Goal: Information Seeking & Learning: Compare options

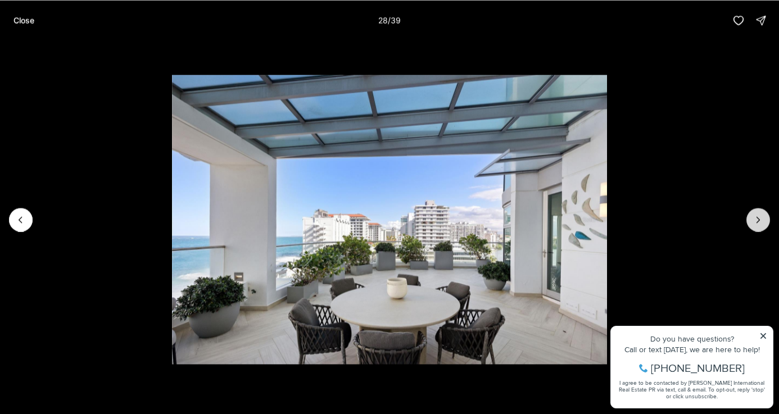
click at [760, 223] on icon "Next slide" at bounding box center [758, 219] width 11 height 11
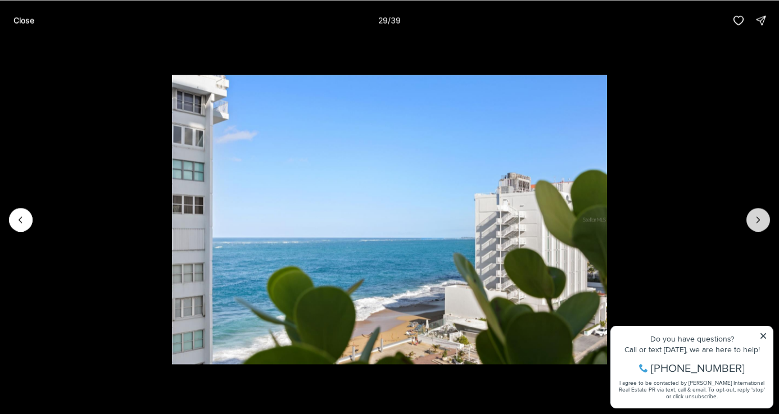
click at [760, 223] on icon "Next slide" at bounding box center [758, 219] width 11 height 11
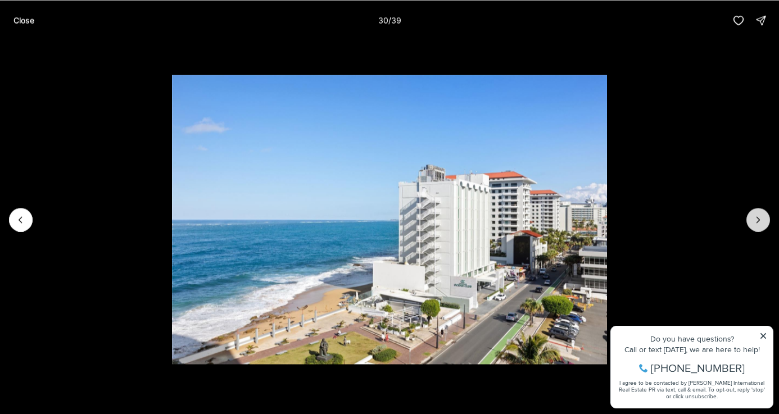
click at [760, 223] on icon "Next slide" at bounding box center [758, 219] width 11 height 11
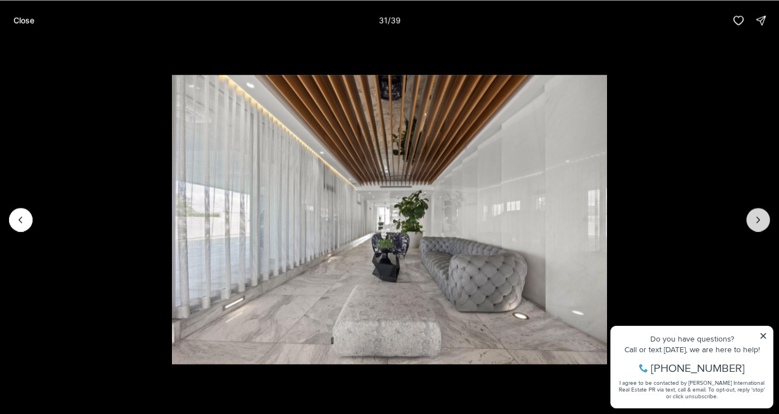
click at [760, 223] on icon "Next slide" at bounding box center [758, 219] width 11 height 11
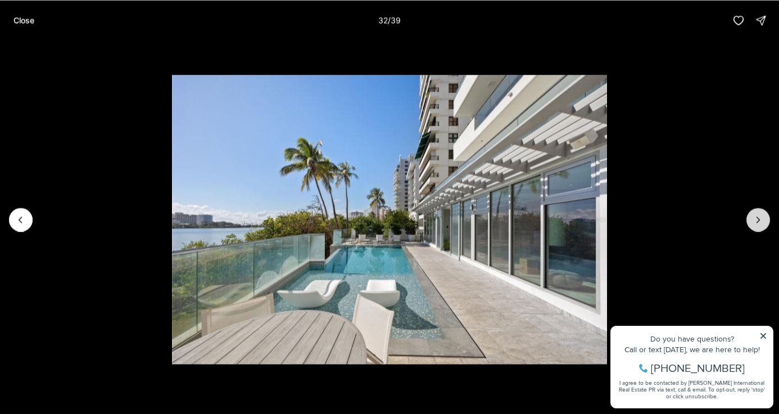
click at [760, 223] on icon "Next slide" at bounding box center [758, 219] width 11 height 11
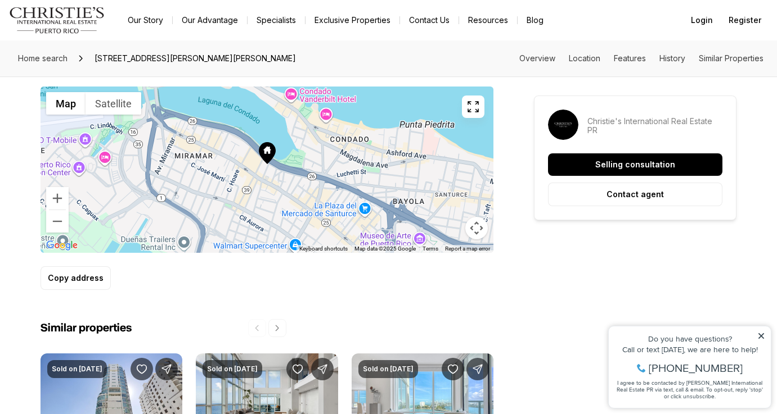
scroll to position [720, 0]
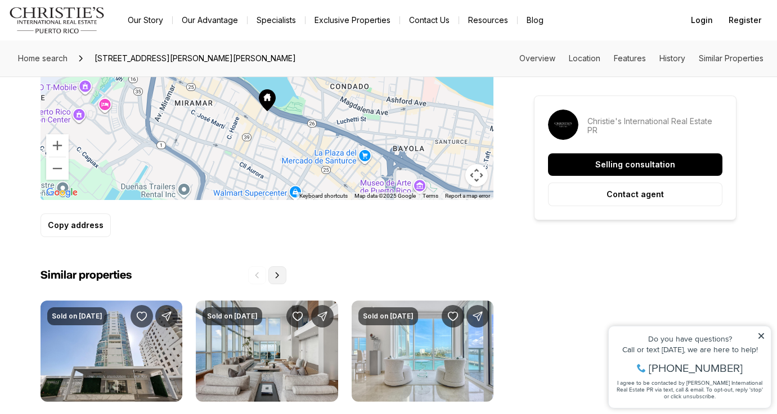
click at [279, 272] on icon "Next properties" at bounding box center [277, 275] width 9 height 9
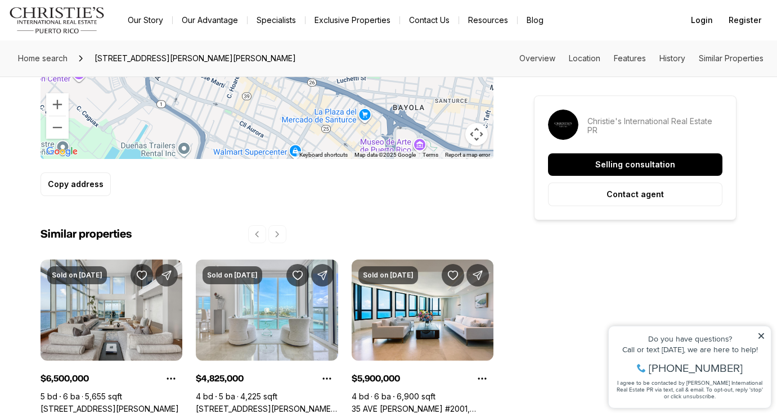
scroll to position [766, 0]
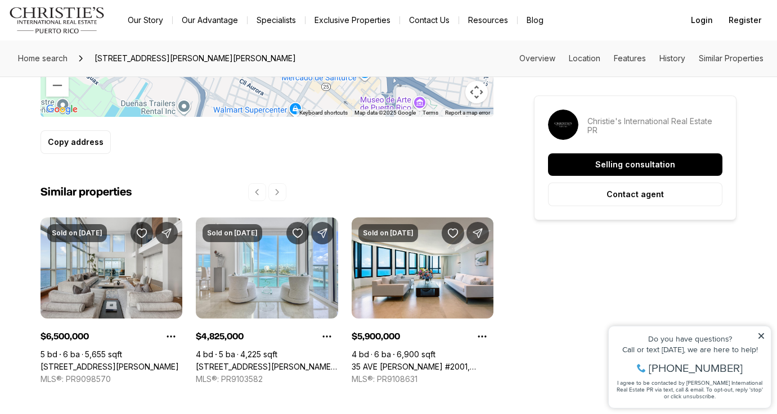
scroll to position [809, 0]
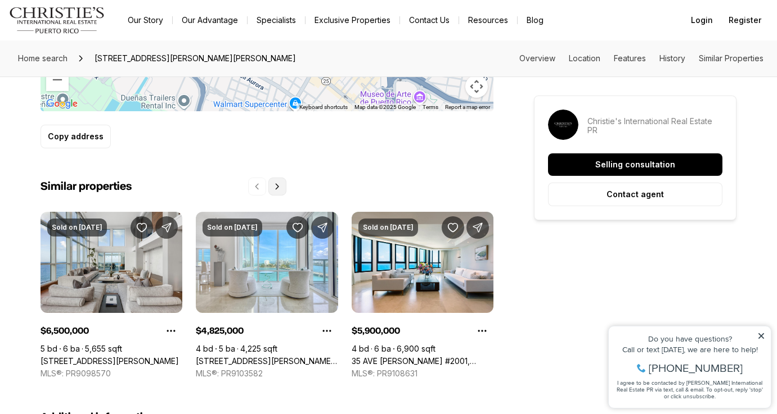
click at [275, 182] on button "Next properties" at bounding box center [277, 187] width 18 height 18
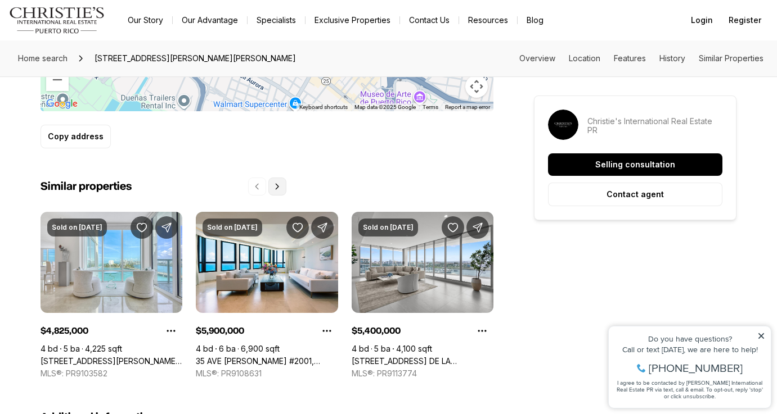
click at [277, 183] on icon "Next properties" at bounding box center [277, 186] width 9 height 9
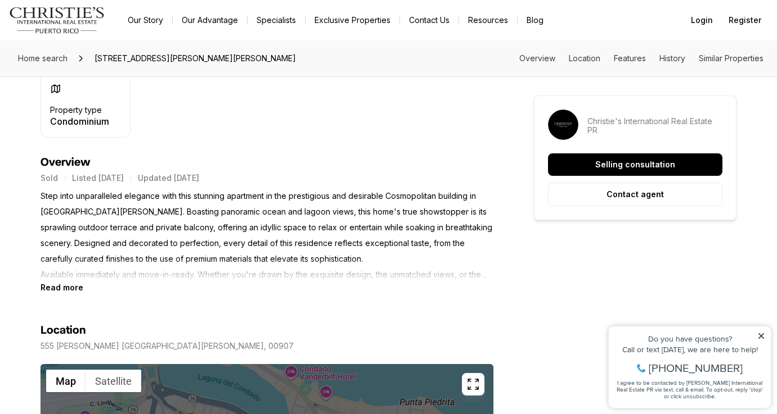
scroll to position [381, 0]
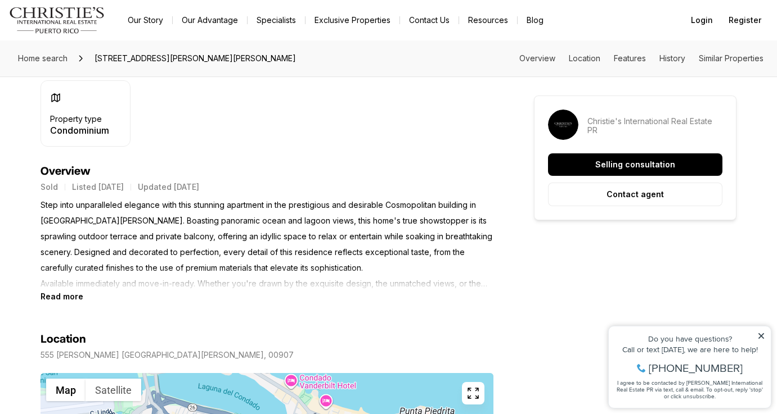
click at [342, 23] on link "Exclusive Properties" at bounding box center [352, 20] width 94 height 16
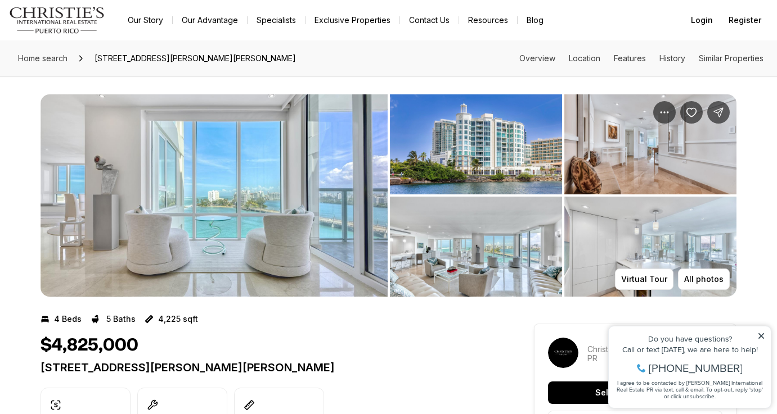
click at [290, 171] on img "View image gallery" at bounding box center [213, 195] width 347 height 202
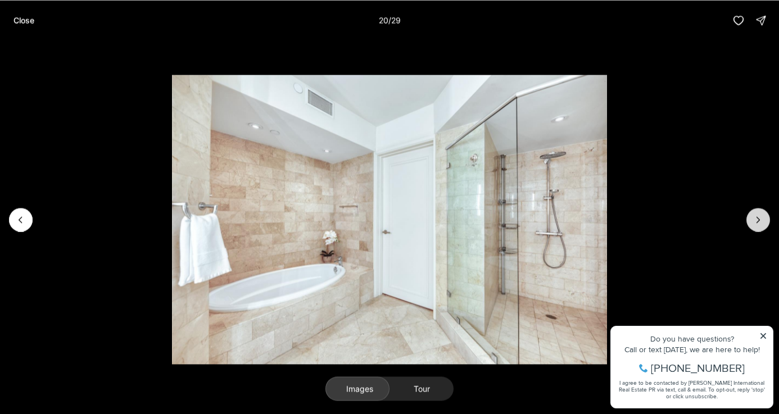
click at [754, 223] on icon "Next slide" at bounding box center [758, 219] width 11 height 11
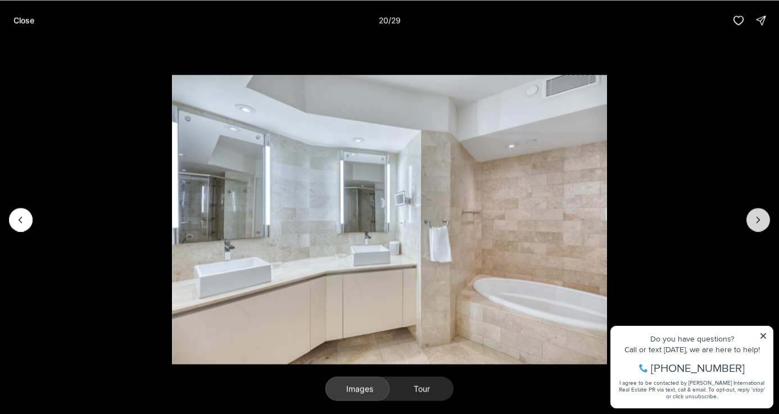
click at [754, 223] on icon "Next slide" at bounding box center [758, 219] width 11 height 11
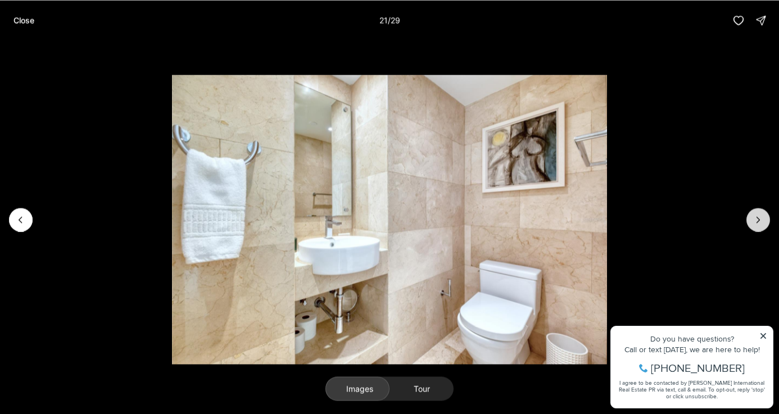
click at [754, 223] on icon "Next slide" at bounding box center [758, 219] width 11 height 11
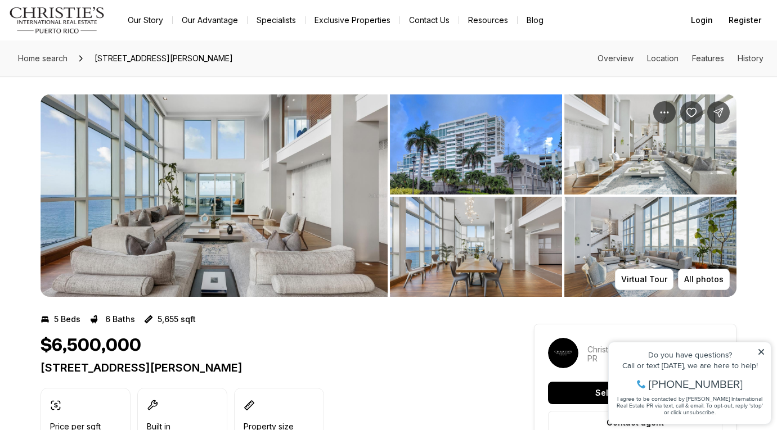
click at [310, 206] on img "View image gallery" at bounding box center [213, 195] width 347 height 202
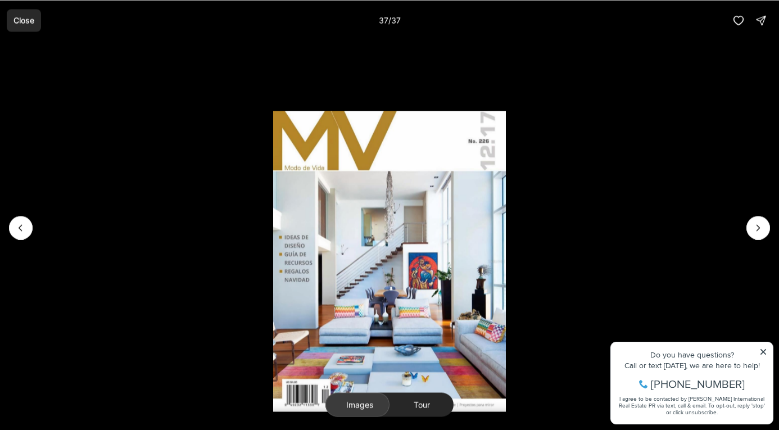
click at [20, 25] on button "Close" at bounding box center [24, 20] width 34 height 22
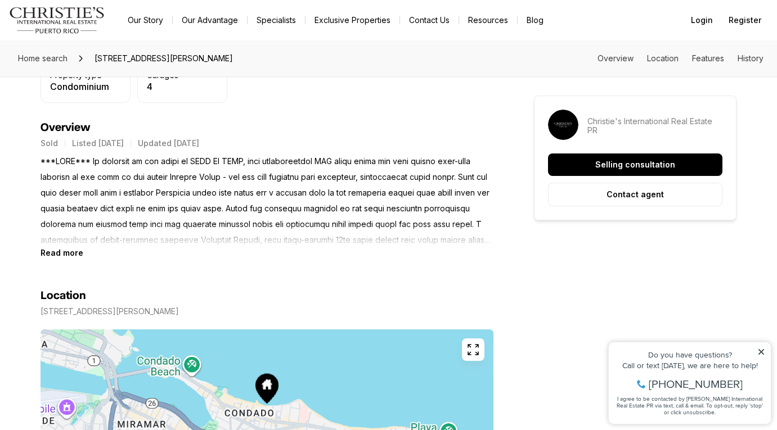
scroll to position [426, 0]
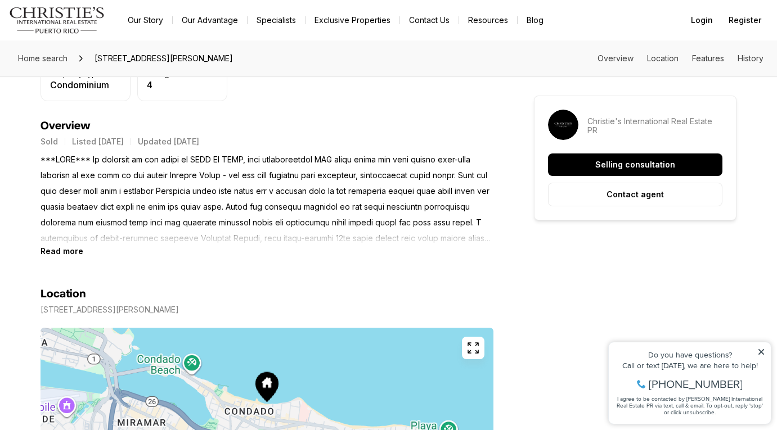
click at [69, 250] on b "Read more" at bounding box center [61, 251] width 43 height 10
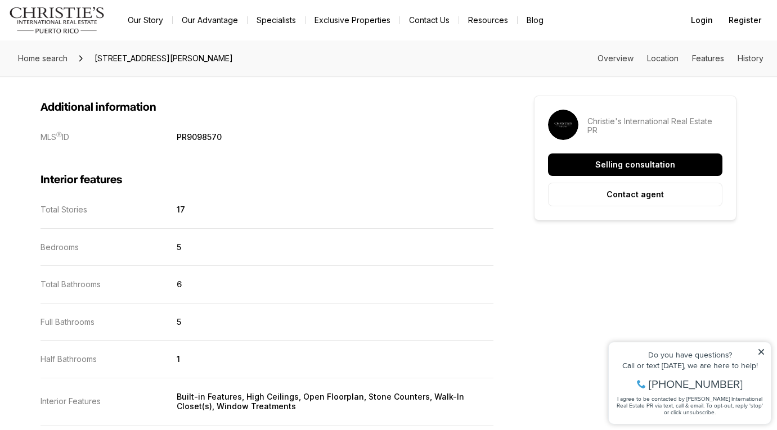
scroll to position [1048, 0]
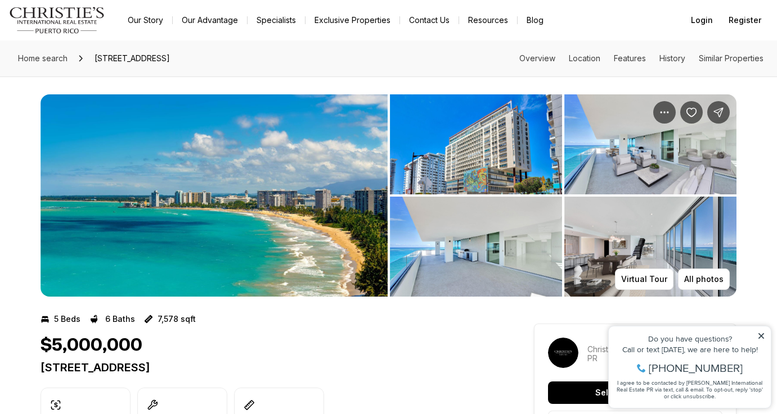
click at [457, 147] on img "View image gallery" at bounding box center [476, 144] width 172 height 100
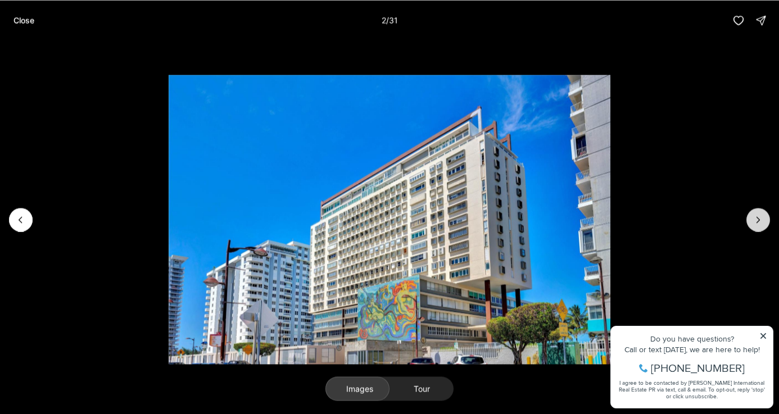
click at [751, 222] on button "Next slide" at bounding box center [759, 220] width 24 height 24
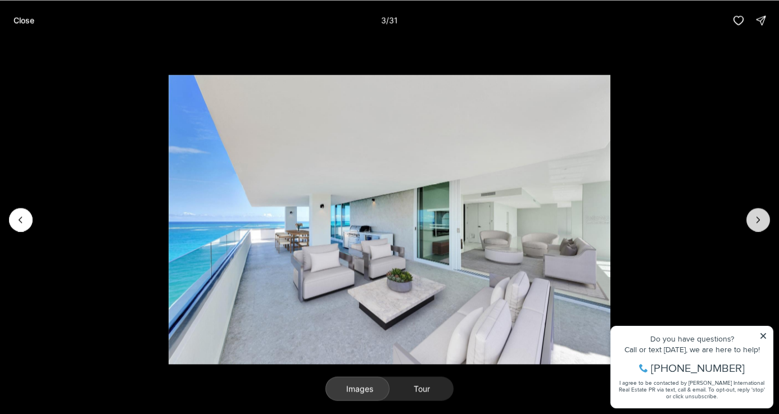
click at [751, 222] on button "Next slide" at bounding box center [759, 220] width 24 height 24
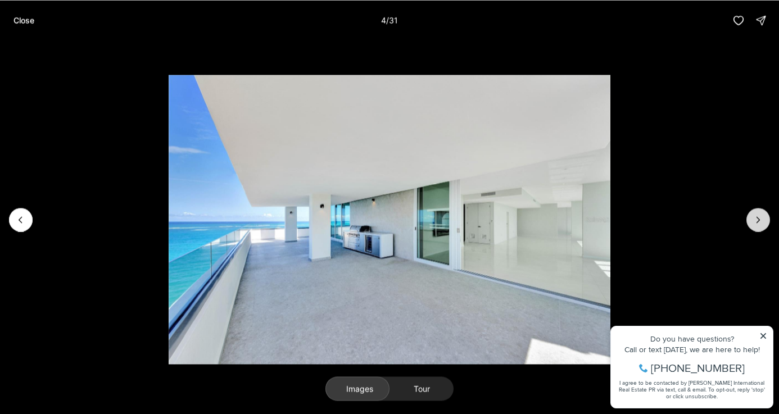
click at [751, 221] on button "Next slide" at bounding box center [759, 220] width 24 height 24
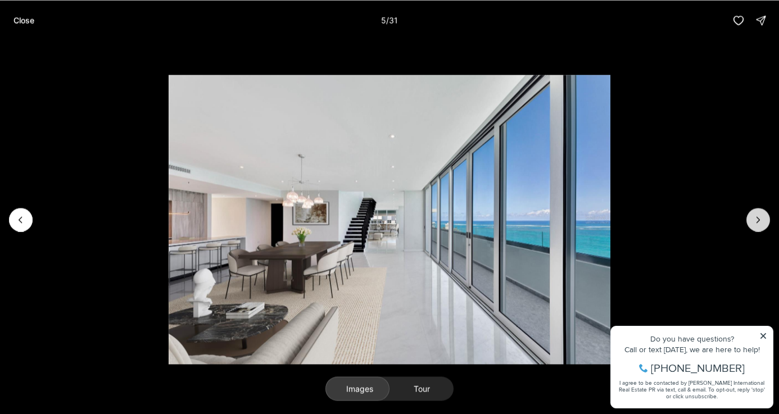
click at [751, 220] on button "Next slide" at bounding box center [759, 220] width 24 height 24
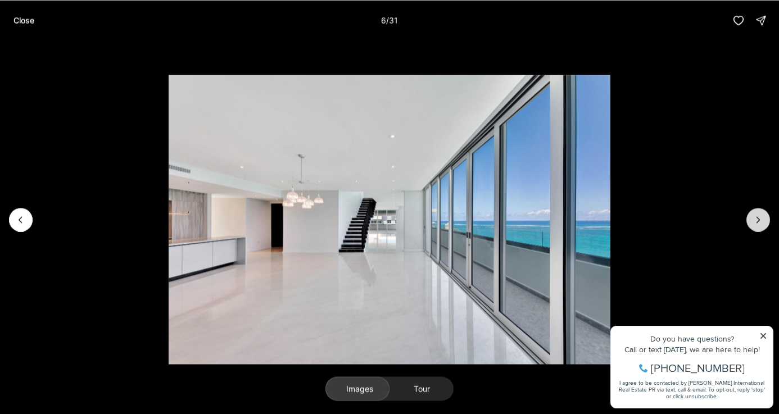
click at [751, 220] on button "Next slide" at bounding box center [759, 220] width 24 height 24
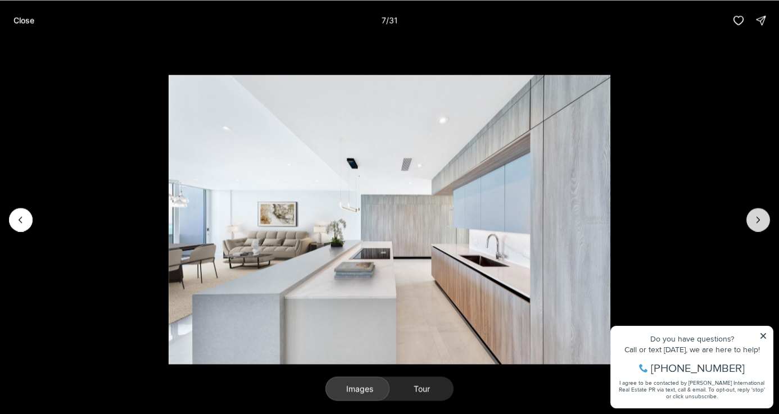
click at [751, 220] on button "Next slide" at bounding box center [759, 220] width 24 height 24
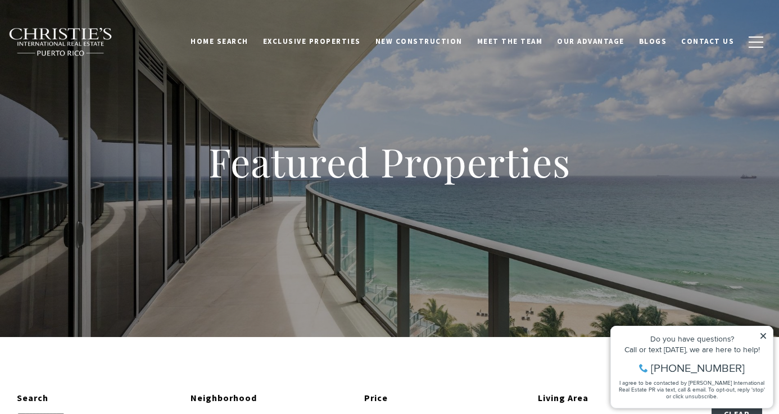
click at [268, 74] on div "Featured Properties" at bounding box center [389, 168] width 779 height 337
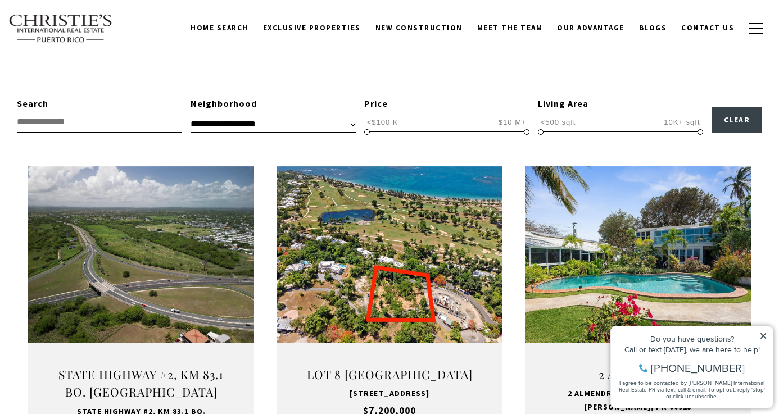
scroll to position [292, 0]
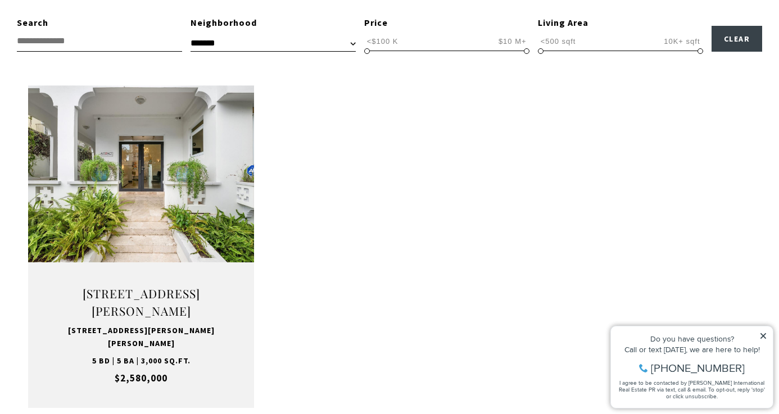
scroll to position [383, 0]
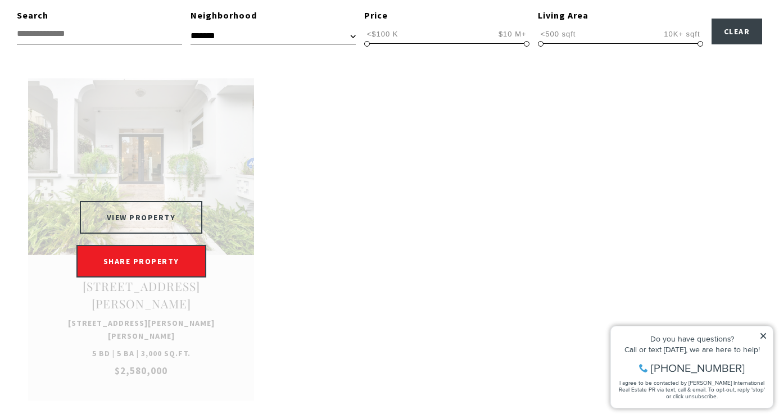
click at [165, 201] on button "VIEW PROPERTY" at bounding box center [141, 217] width 123 height 33
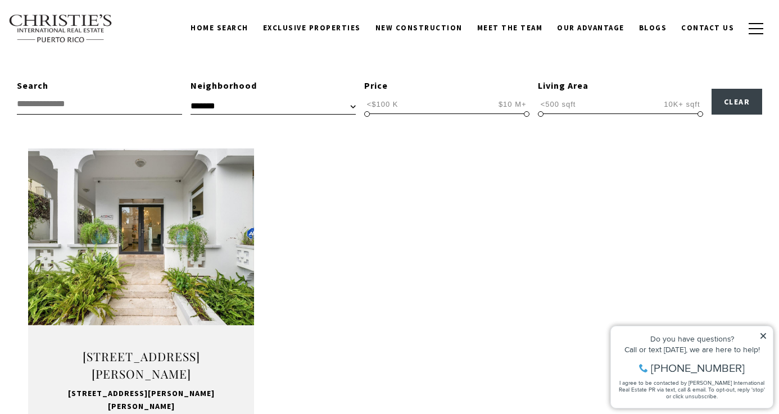
scroll to position [307, 0]
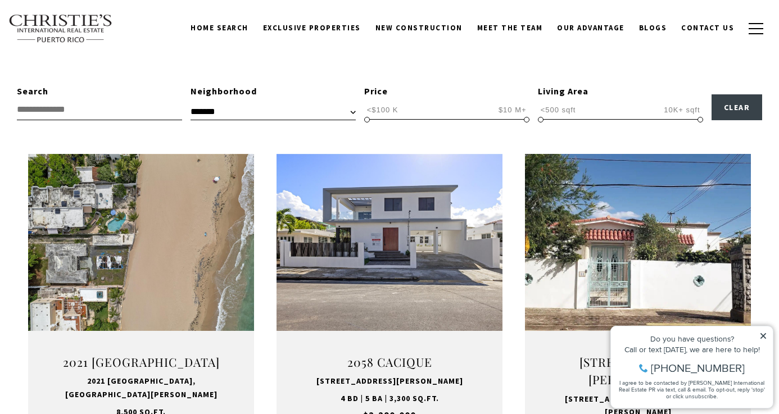
scroll to position [337, 0]
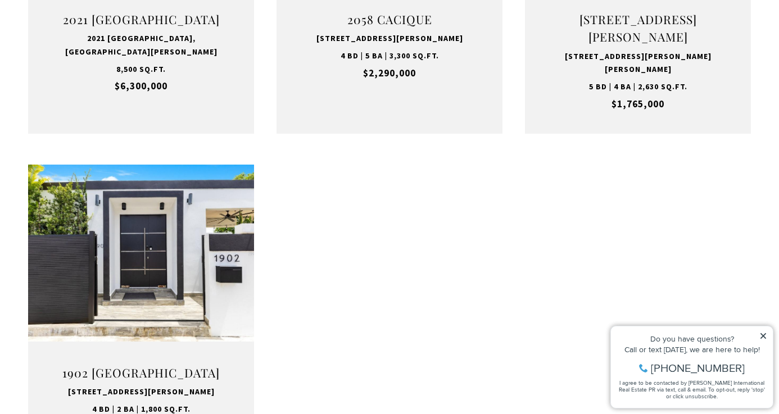
click at [270, 270] on ul "For Sale 2021 CALLE ITALIA 2021 CALLE ITALIA, SAN JUAN, PR 00911 8,500 Sq.Ft. $…" at bounding box center [389, 134] width 723 height 646
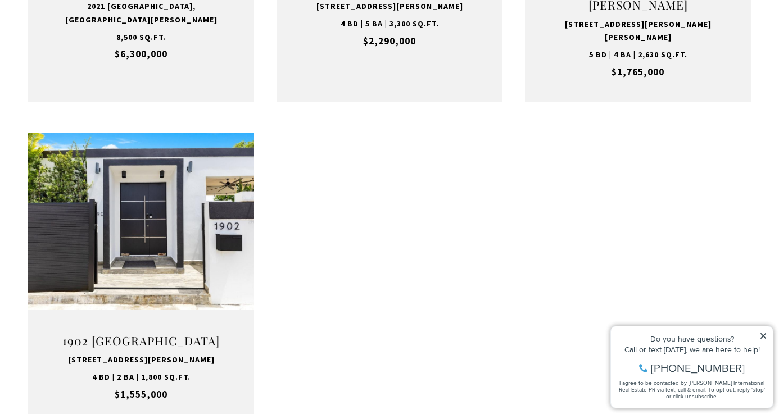
scroll to position [683, 0]
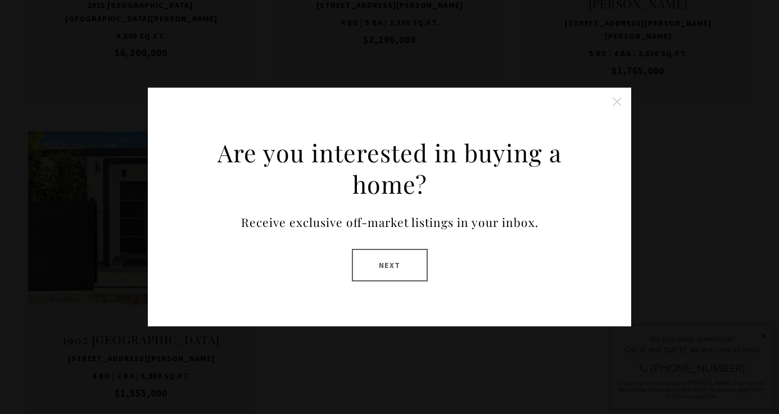
select select "**********"
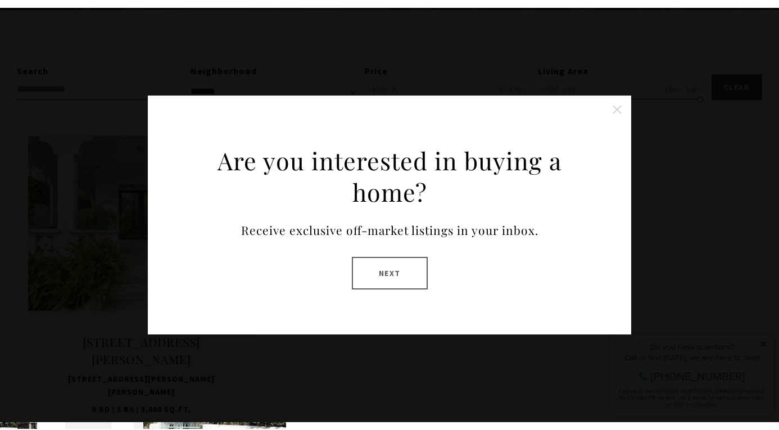
scroll to position [337, 0]
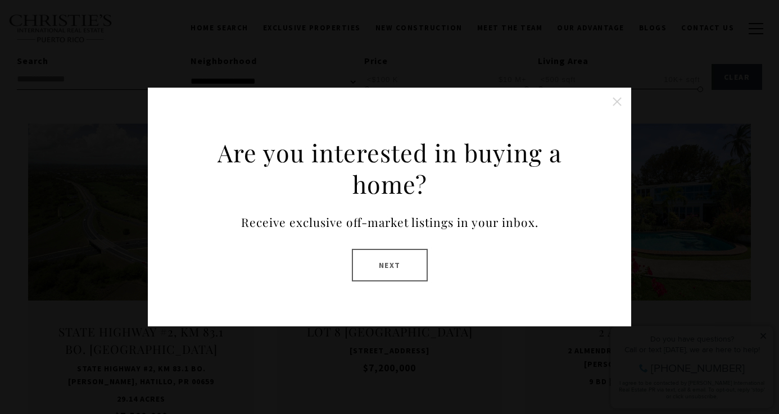
click at [617, 107] on button "Close this option" at bounding box center [617, 102] width 22 height 22
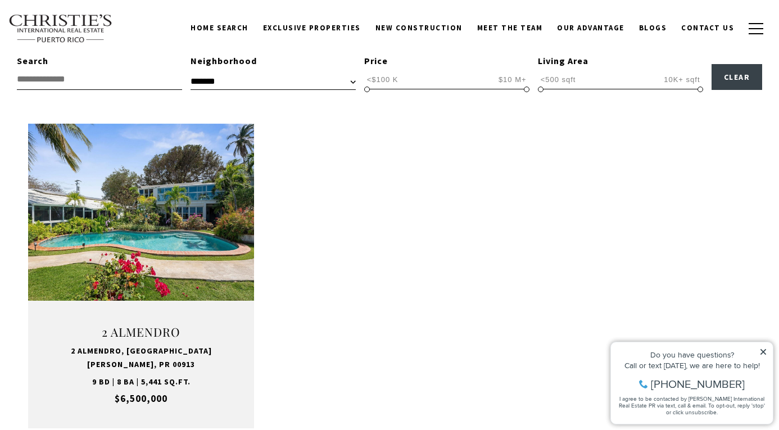
click at [165, 84] on input "text" at bounding box center [99, 79] width 165 height 21
select select "**********"
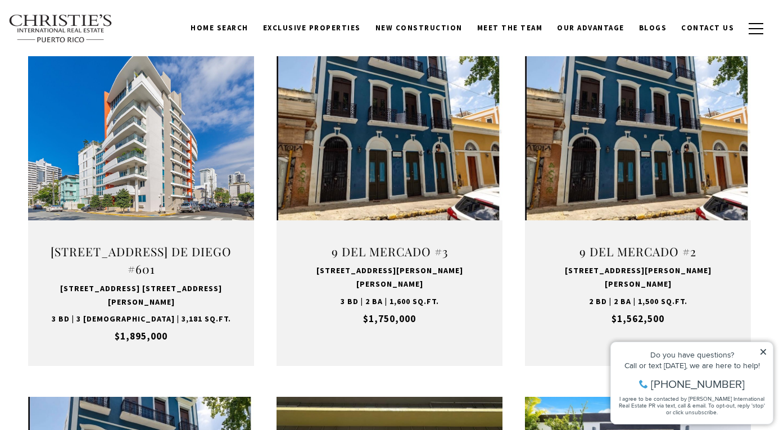
scroll to position [771, 0]
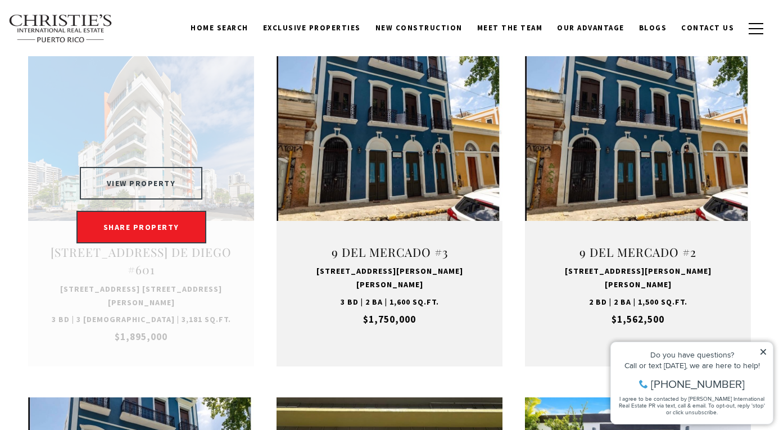
click at [190, 167] on button "VIEW PROPERTY" at bounding box center [141, 183] width 123 height 33
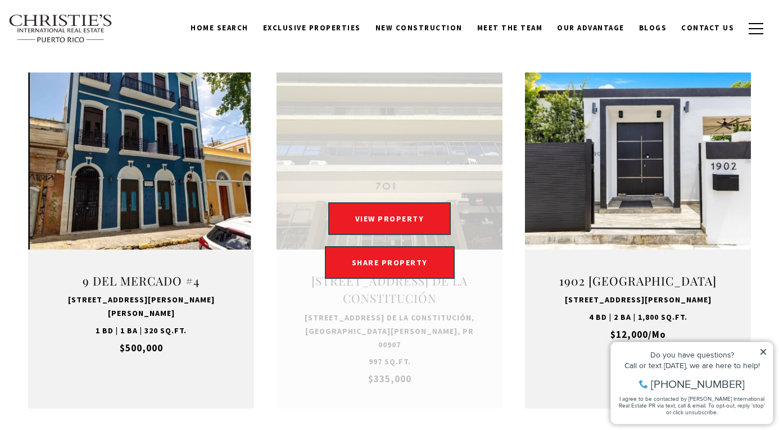
scroll to position [1113, 0]
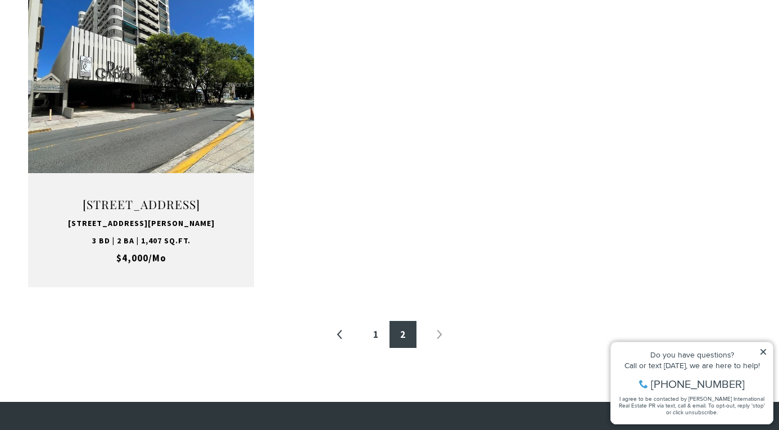
scroll to position [337, 0]
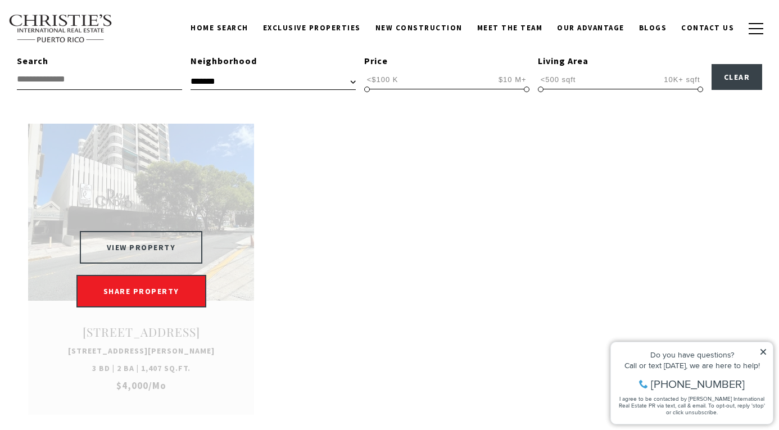
click at [170, 249] on button "VIEW PROPERTY" at bounding box center [141, 247] width 123 height 33
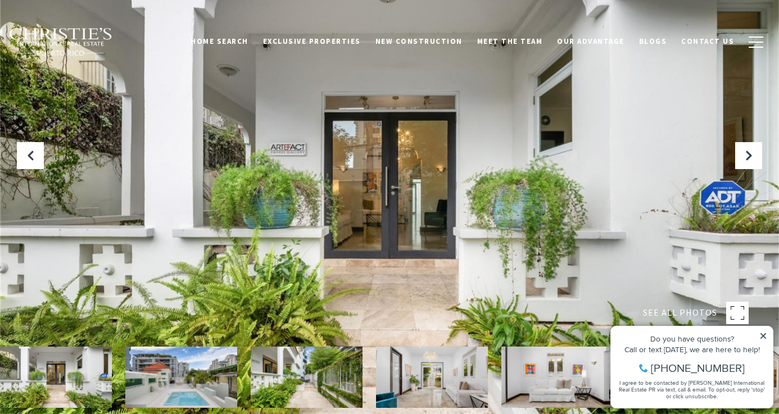
click at [393, 187] on div at bounding box center [389, 207] width 779 height 414
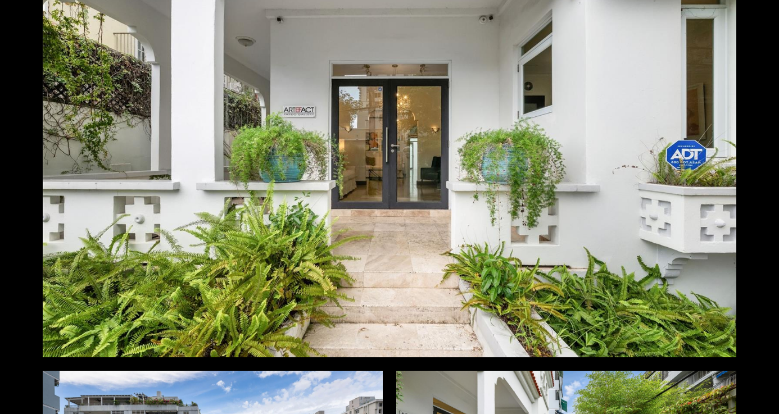
scroll to position [103, 0]
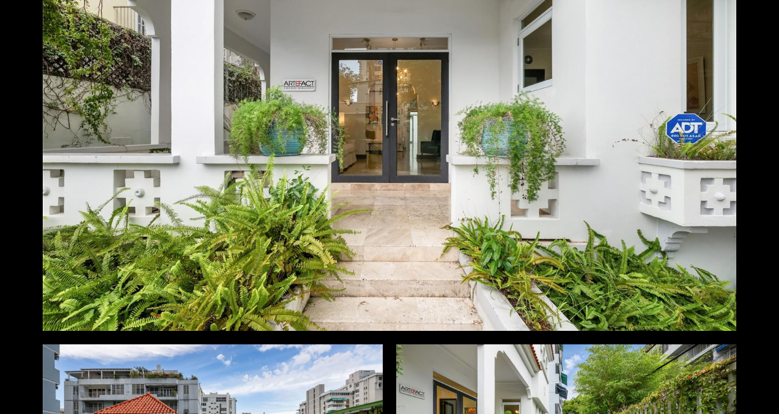
click at [721, 182] on div at bounding box center [390, 137] width 694 height 389
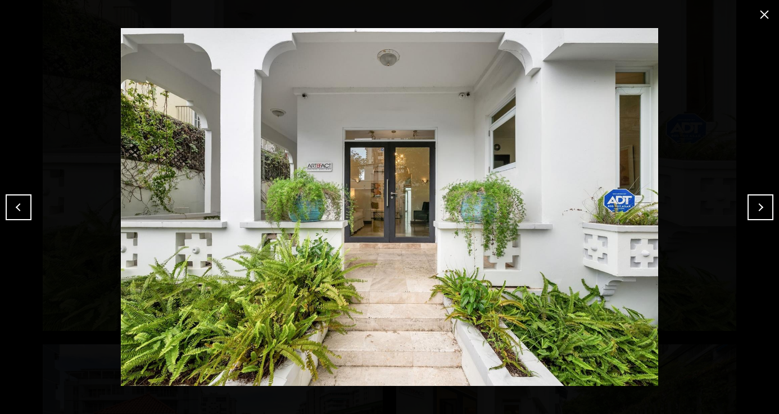
click at [763, 209] on button "Next" at bounding box center [761, 208] width 26 height 26
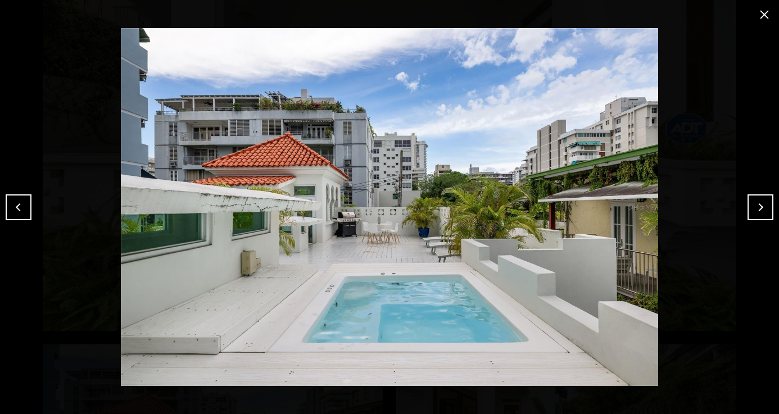
click at [762, 209] on button "Next" at bounding box center [761, 208] width 26 height 26
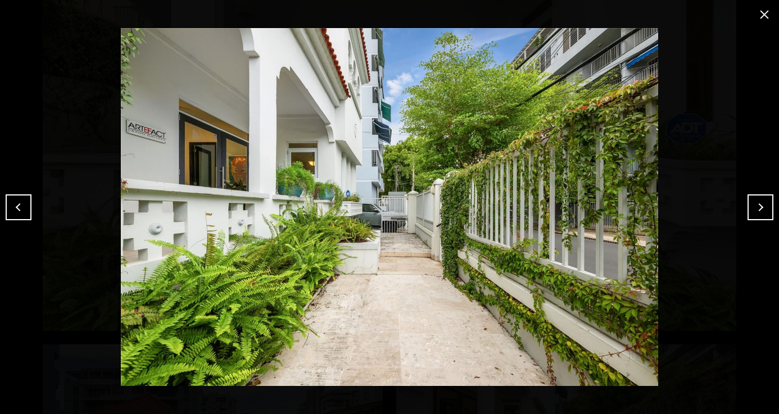
click at [762, 209] on button "Next" at bounding box center [761, 208] width 26 height 26
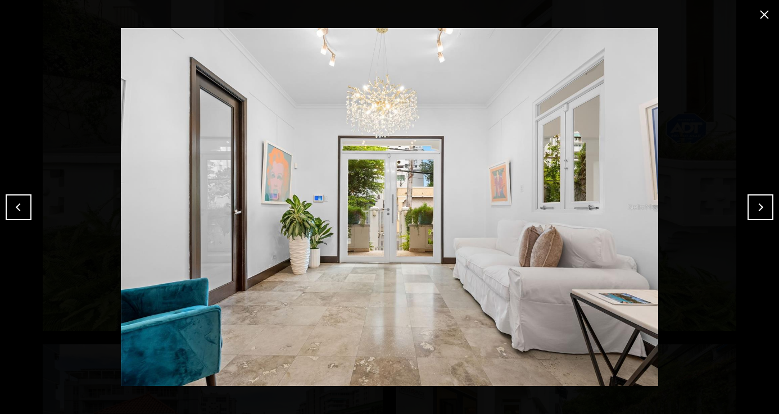
click at [20, 213] on button "Previous" at bounding box center [19, 208] width 26 height 26
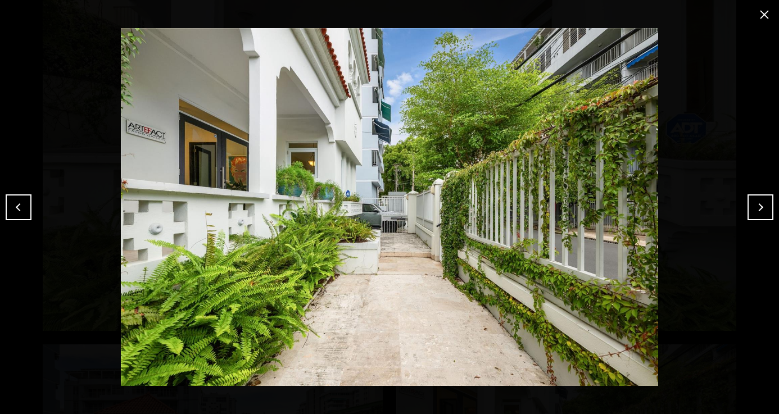
click at [758, 208] on button "Next" at bounding box center [761, 208] width 26 height 26
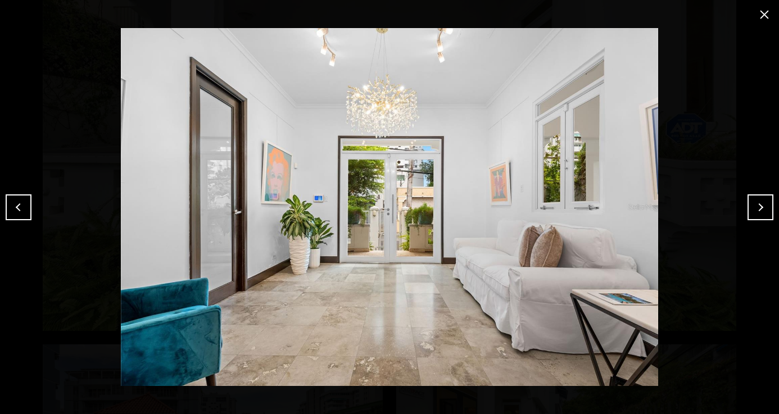
click at [758, 208] on button "Next" at bounding box center [761, 208] width 26 height 26
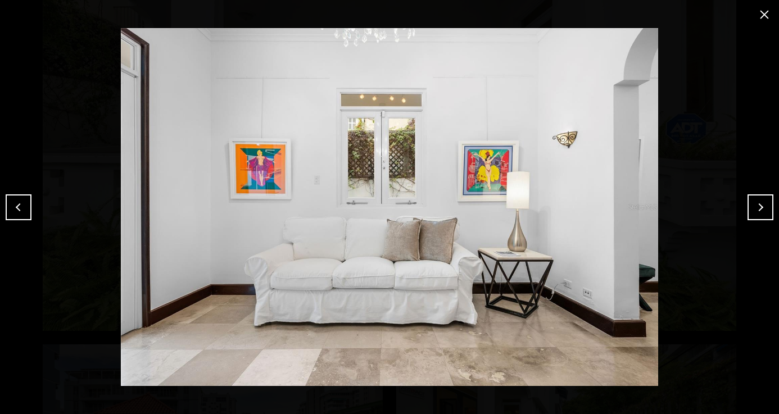
click at [758, 208] on button "Next" at bounding box center [761, 208] width 26 height 26
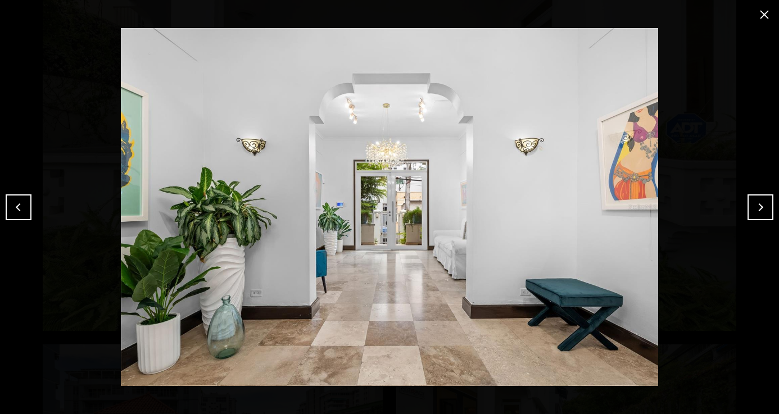
click at [758, 208] on button "Next" at bounding box center [761, 208] width 26 height 26
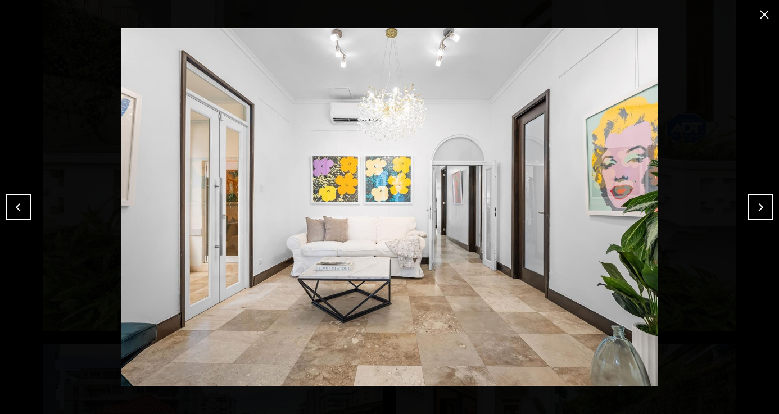
click at [758, 208] on button "Next" at bounding box center [761, 208] width 26 height 26
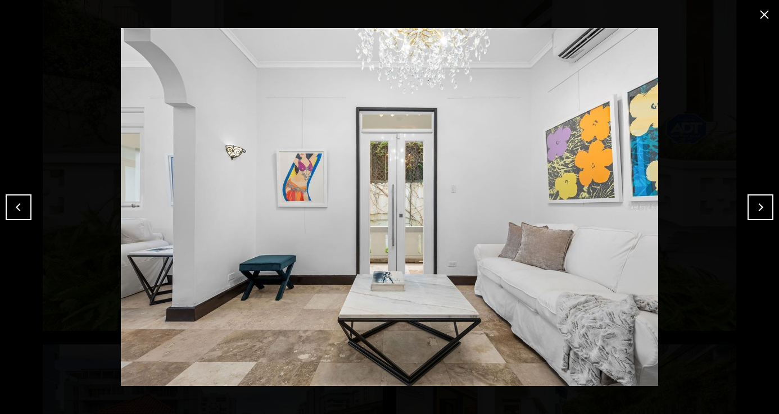
click at [758, 208] on button "Next" at bounding box center [761, 208] width 26 height 26
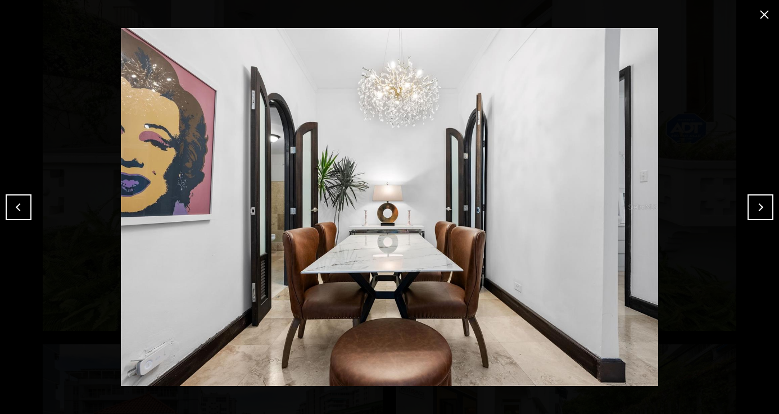
click at [758, 208] on button "Next" at bounding box center [761, 208] width 26 height 26
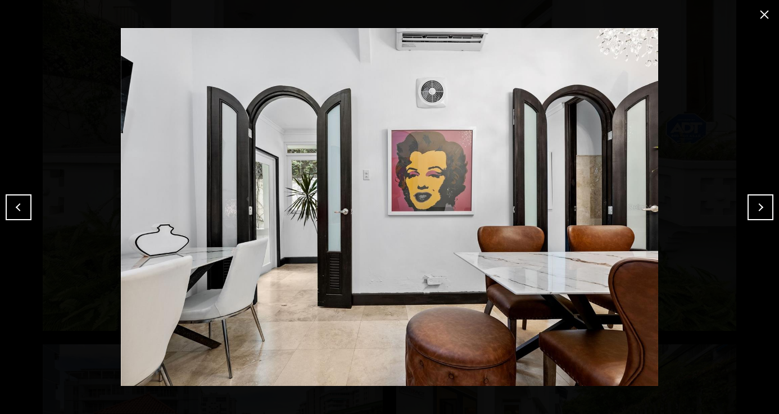
click at [758, 208] on button "Next" at bounding box center [761, 208] width 26 height 26
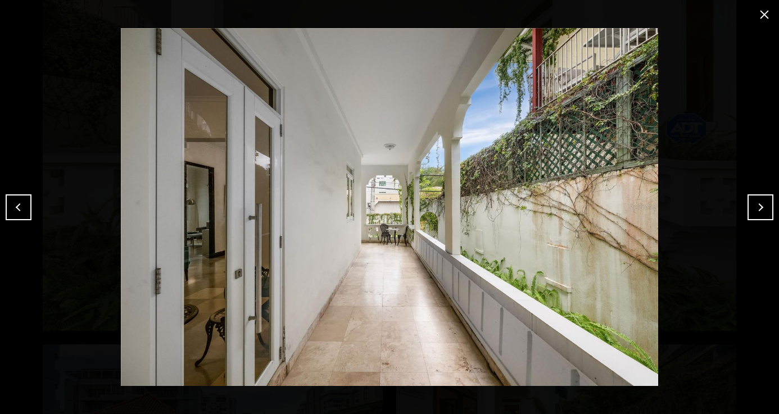
click at [758, 208] on button "Next" at bounding box center [761, 208] width 26 height 26
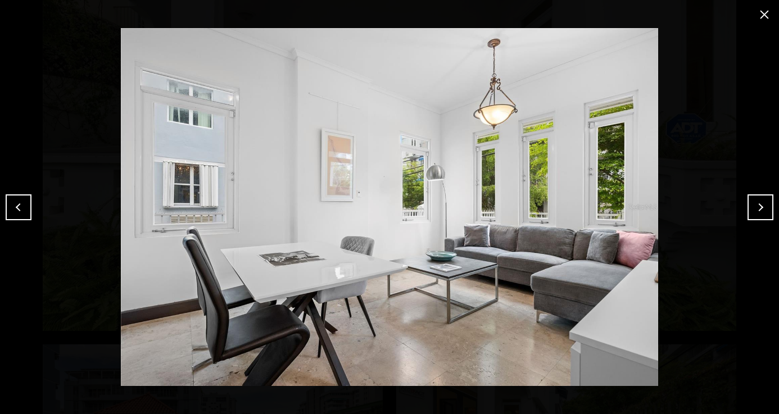
click at [758, 208] on button "Next" at bounding box center [761, 208] width 26 height 26
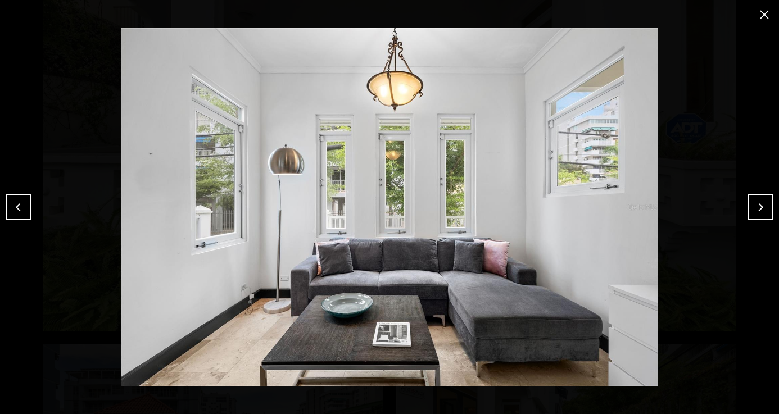
click at [758, 208] on button "Next" at bounding box center [761, 208] width 26 height 26
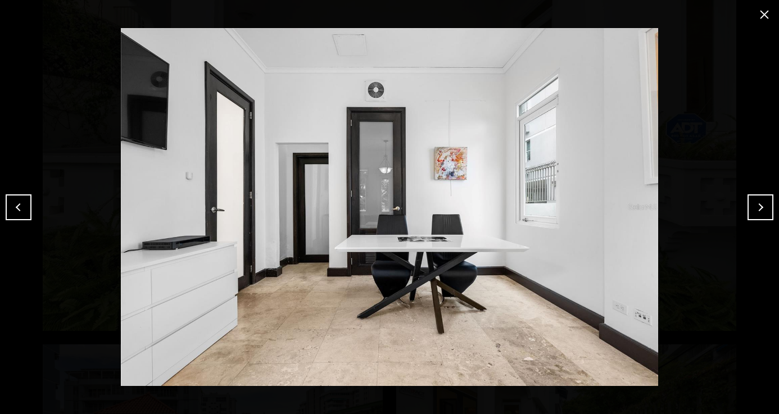
click at [758, 208] on button "Next" at bounding box center [761, 208] width 26 height 26
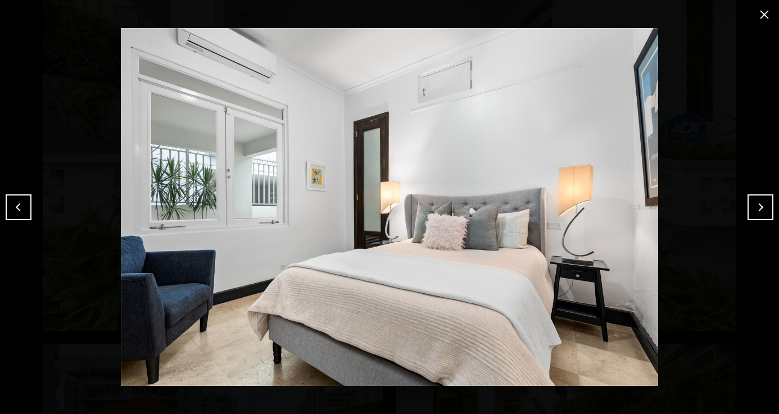
click at [758, 208] on button "Next" at bounding box center [761, 208] width 26 height 26
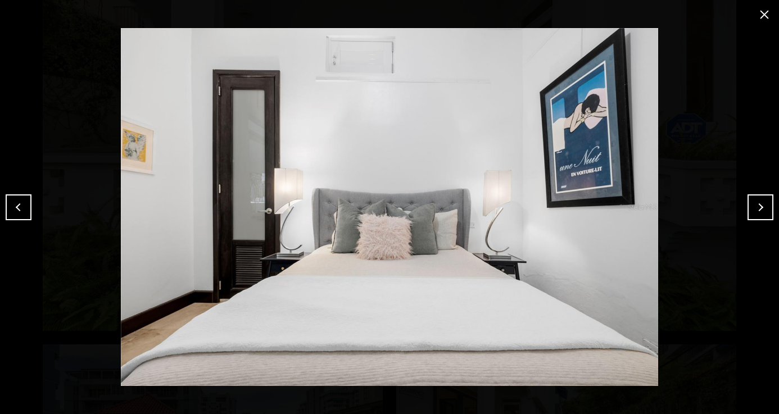
click at [758, 208] on button "Next" at bounding box center [761, 208] width 26 height 26
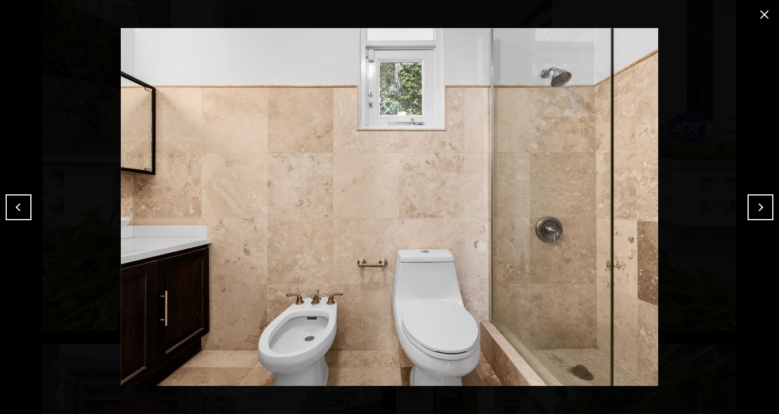
click at [758, 208] on button "Next" at bounding box center [761, 208] width 26 height 26
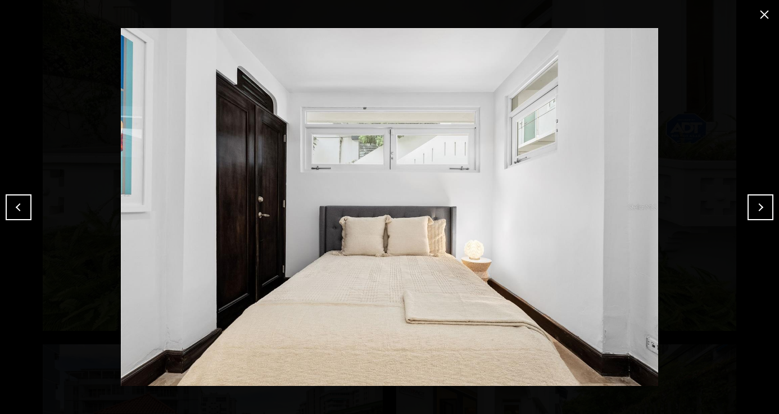
click at [758, 208] on button "Next" at bounding box center [761, 208] width 26 height 26
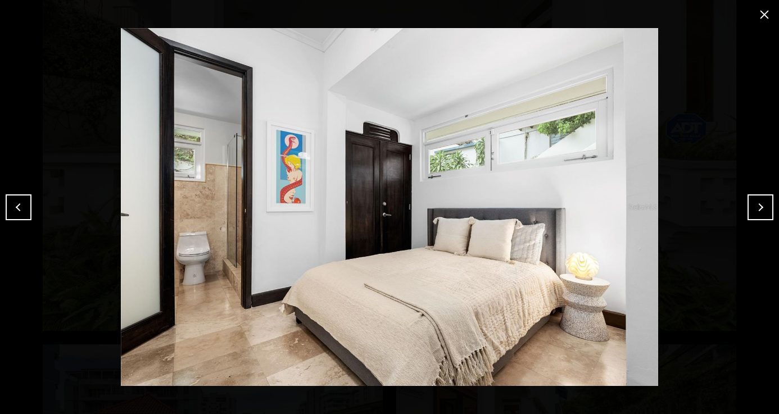
click at [759, 214] on button "Next" at bounding box center [761, 208] width 26 height 26
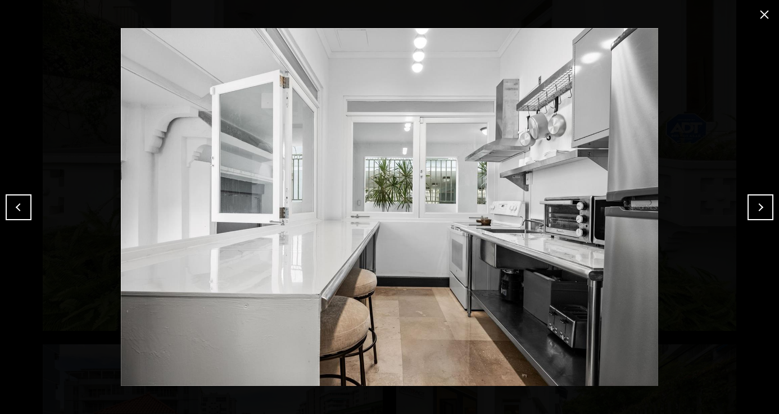
click at [759, 214] on button "Next" at bounding box center [761, 208] width 26 height 26
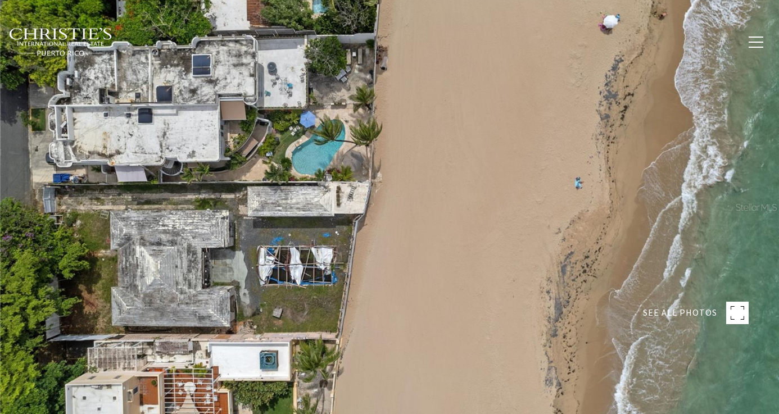
type input "**********"
type input "***"
type input "**********"
type input "**"
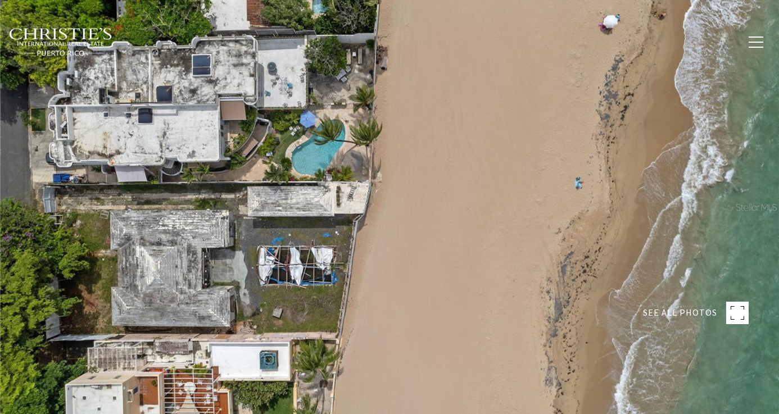
type input "**********"
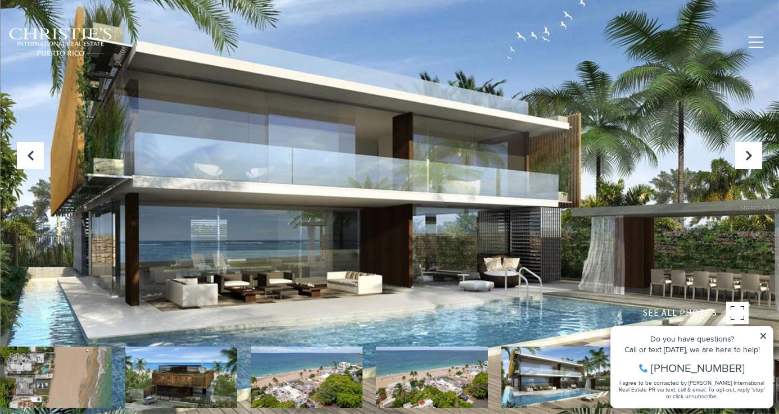
click at [444, 206] on div at bounding box center [389, 207] width 779 height 414
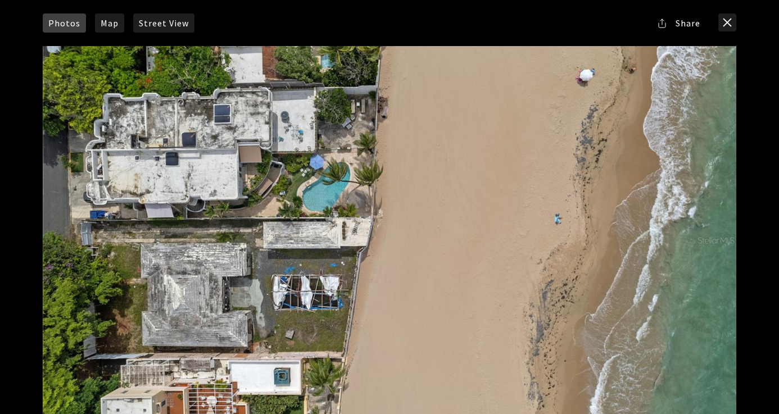
click at [425, 217] on div at bounding box center [390, 240] width 694 height 389
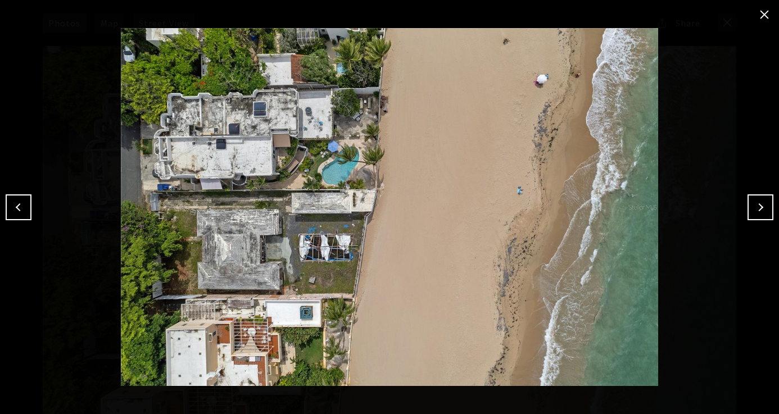
click at [754, 202] on button "Next" at bounding box center [761, 208] width 26 height 26
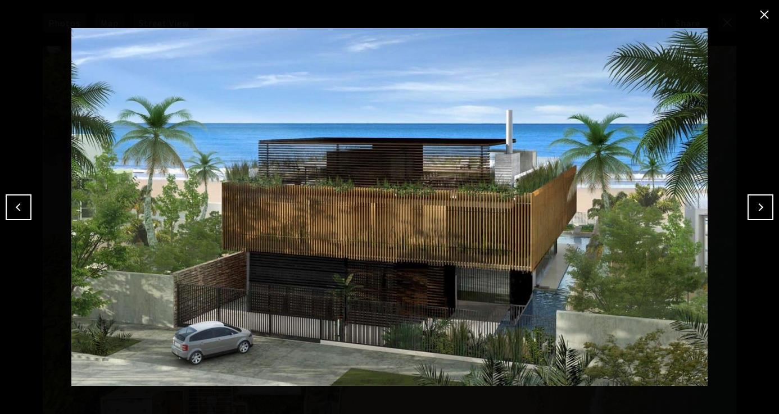
click at [754, 202] on button "Next" at bounding box center [761, 208] width 26 height 26
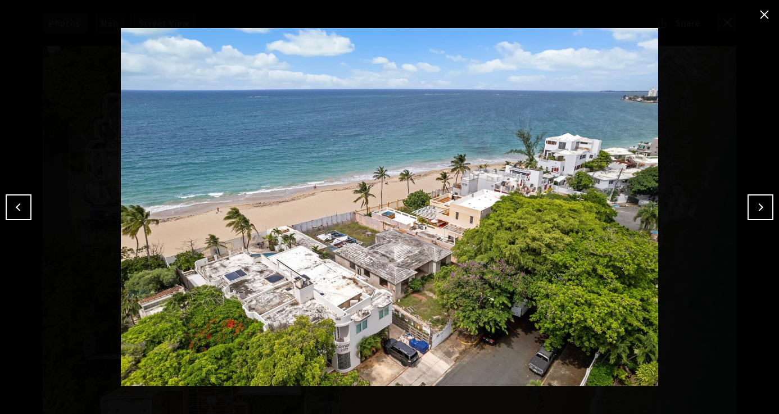
click at [754, 202] on button "Next" at bounding box center [761, 208] width 26 height 26
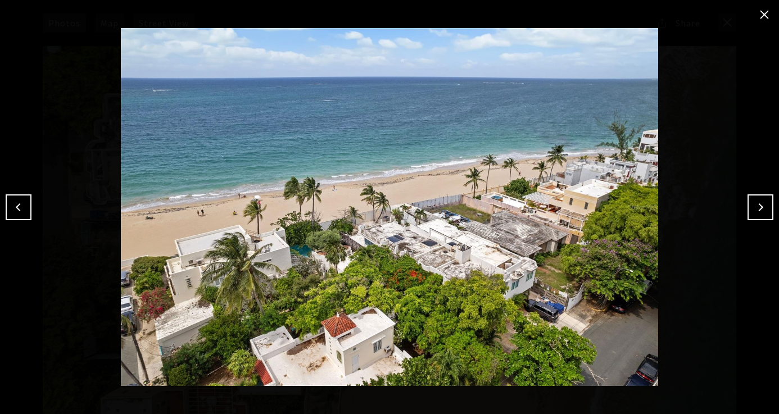
click at [754, 202] on button "Next" at bounding box center [761, 208] width 26 height 26
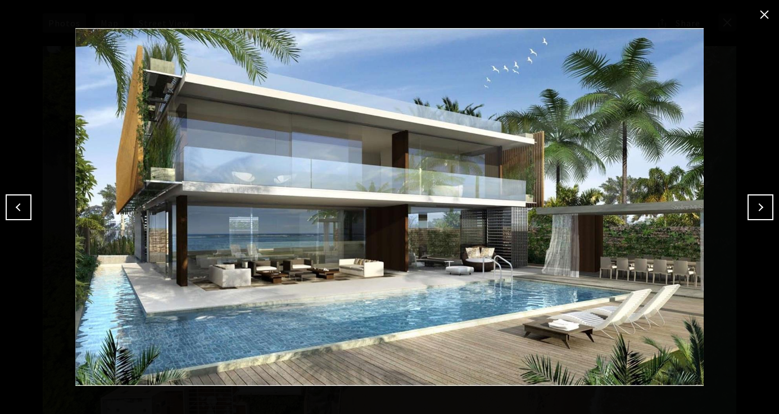
click at [754, 202] on button "Next" at bounding box center [761, 208] width 26 height 26
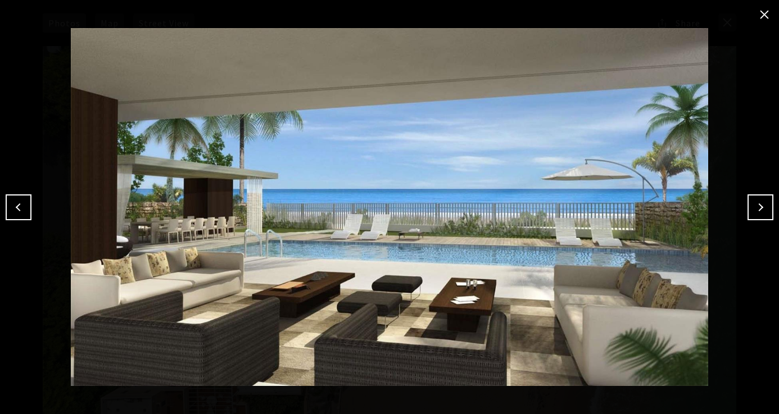
click at [754, 202] on button "Next" at bounding box center [761, 208] width 26 height 26
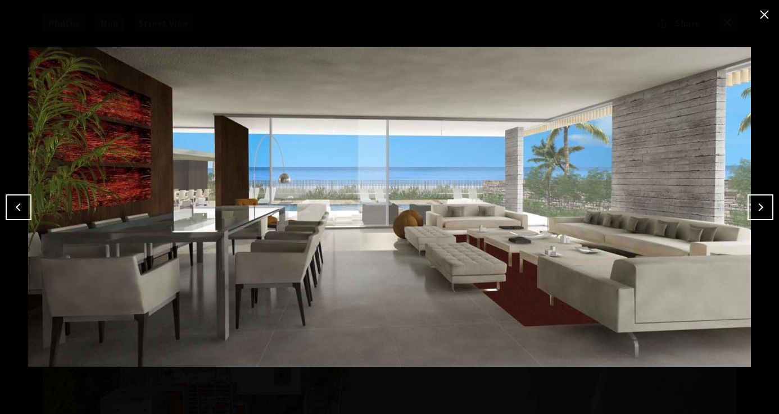
click at [754, 202] on button "Next" at bounding box center [761, 208] width 26 height 26
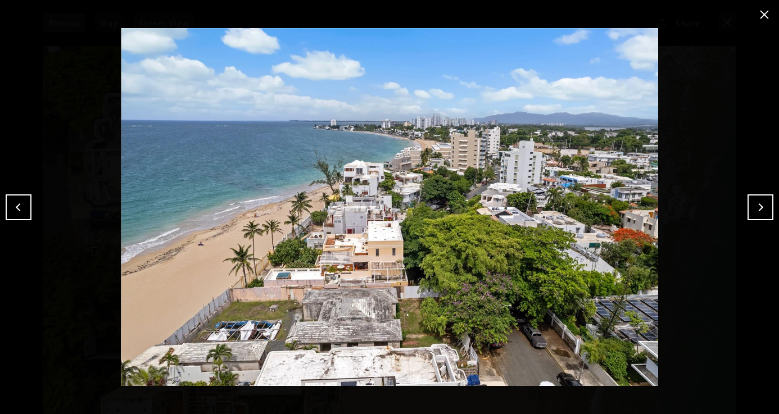
click at [754, 202] on button "Next" at bounding box center [761, 208] width 26 height 26
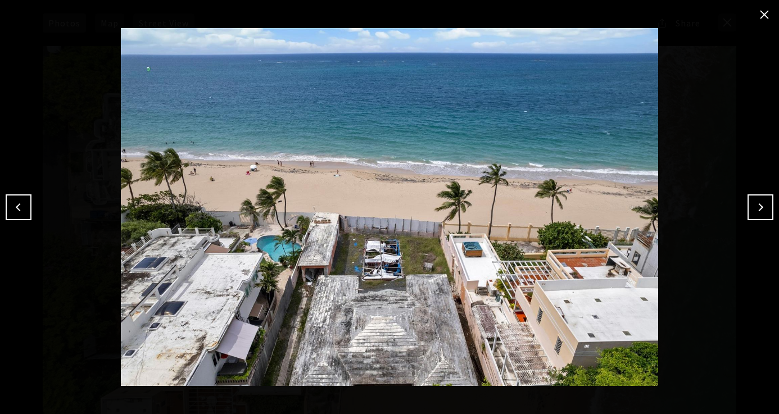
click at [754, 202] on button "Next" at bounding box center [761, 208] width 26 height 26
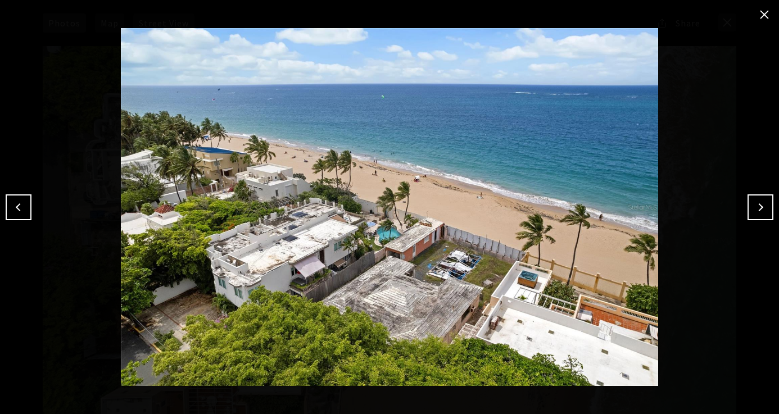
click at [754, 202] on button "Next" at bounding box center [761, 208] width 26 height 26
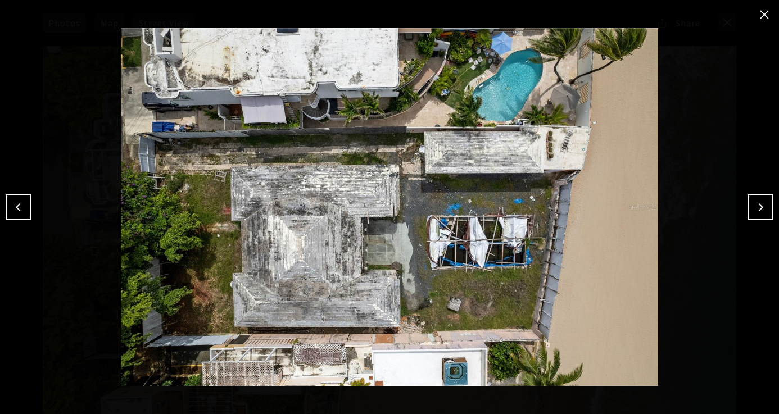
click at [754, 202] on button "Next" at bounding box center [761, 208] width 26 height 26
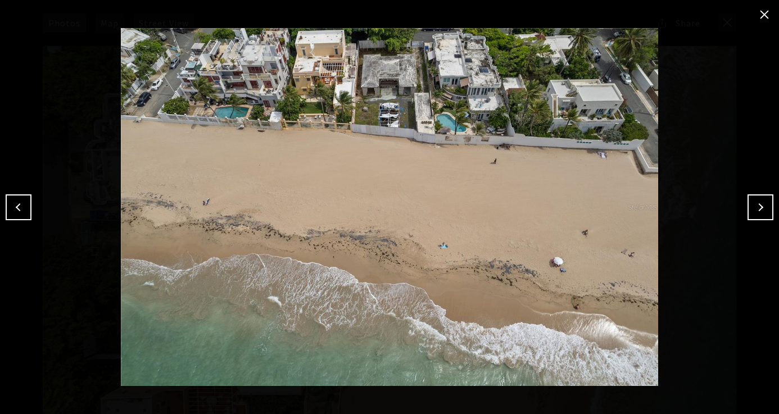
click at [754, 202] on button "Next" at bounding box center [761, 208] width 26 height 26
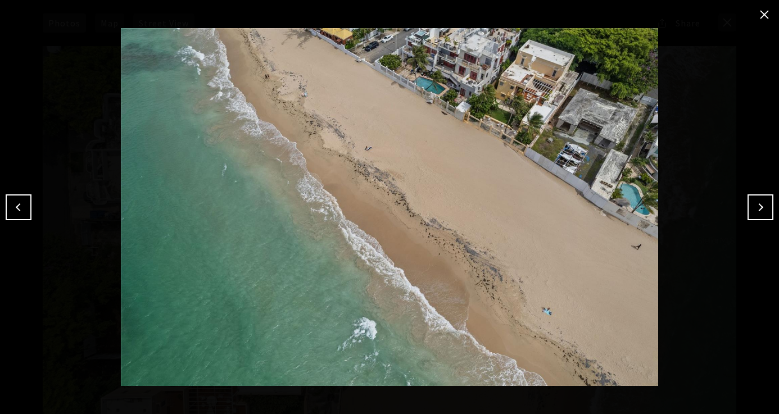
click at [754, 202] on button "Next" at bounding box center [761, 208] width 26 height 26
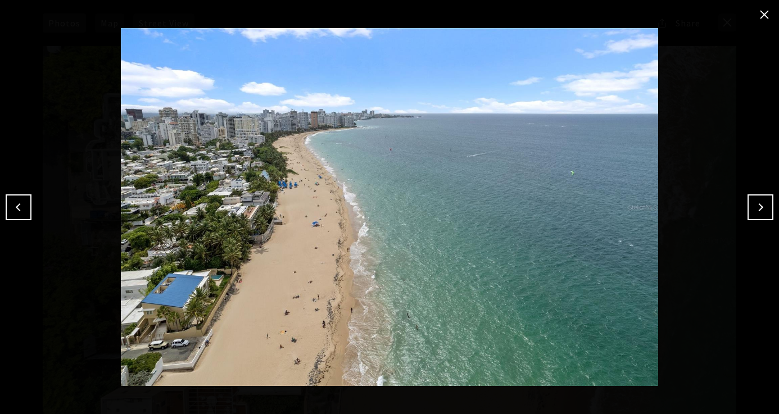
click at [754, 202] on button "Next" at bounding box center [761, 208] width 26 height 26
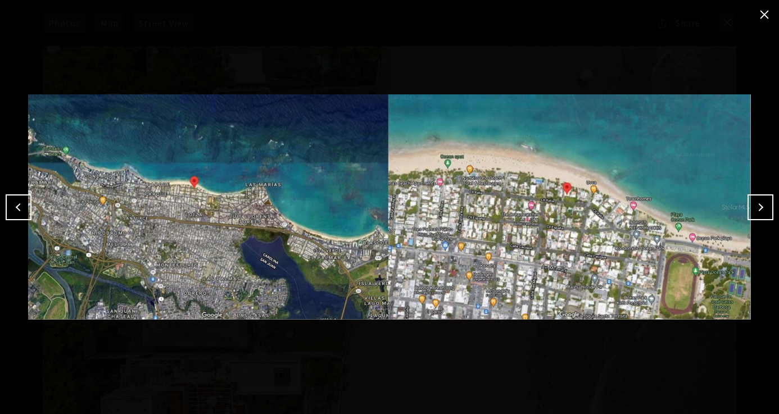
click at [754, 202] on button "Next" at bounding box center [761, 208] width 26 height 26
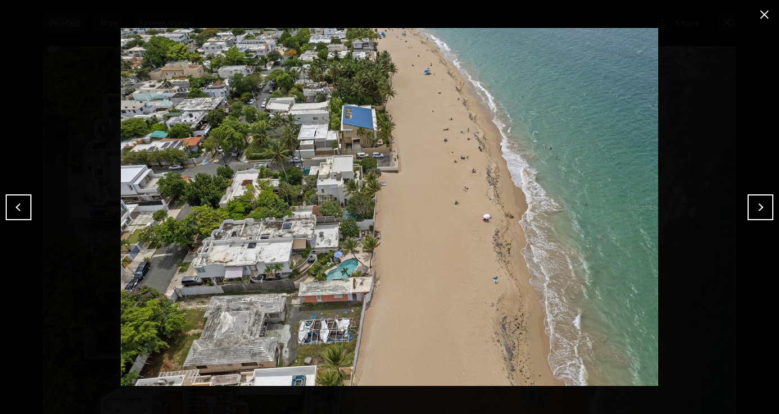
click at [754, 202] on button "Next" at bounding box center [761, 208] width 26 height 26
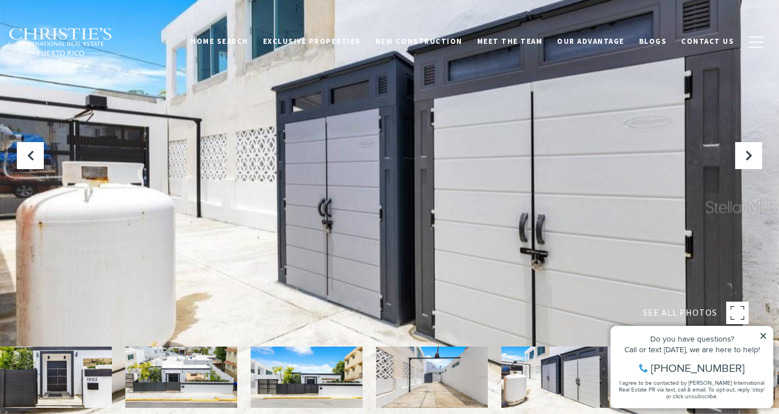
click at [727, 229] on div at bounding box center [389, 207] width 779 height 414
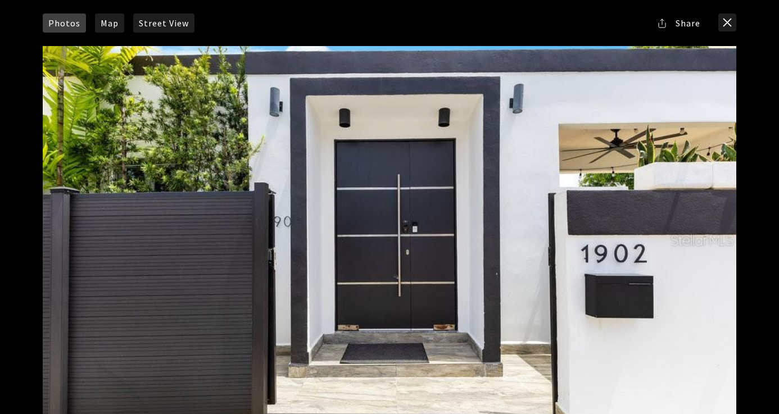
click at [711, 251] on div at bounding box center [390, 240] width 694 height 389
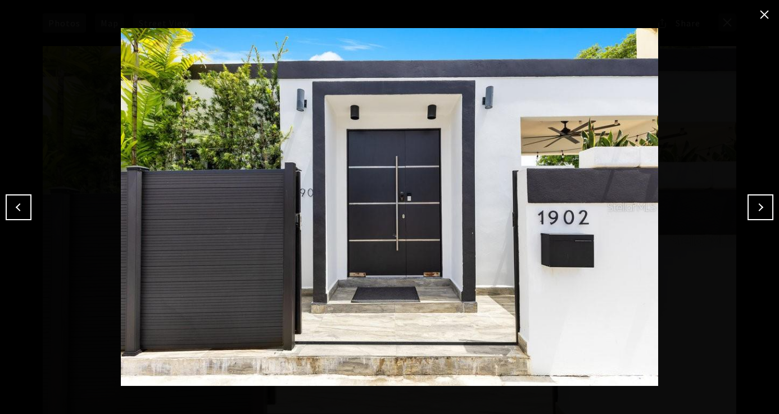
click at [757, 210] on button "Next" at bounding box center [761, 208] width 26 height 26
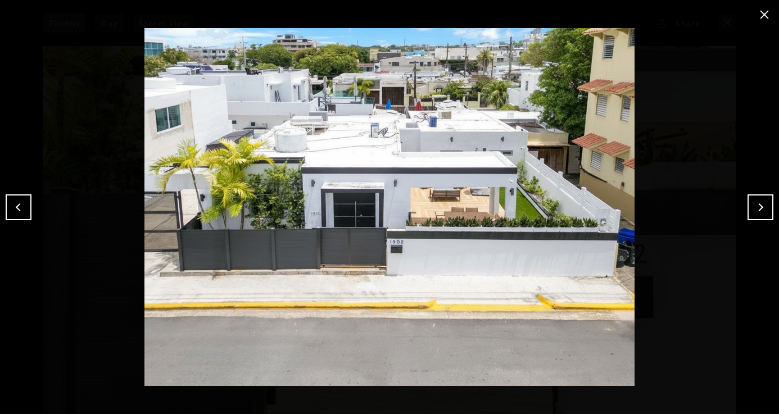
click at [757, 210] on button "Next" at bounding box center [761, 208] width 26 height 26
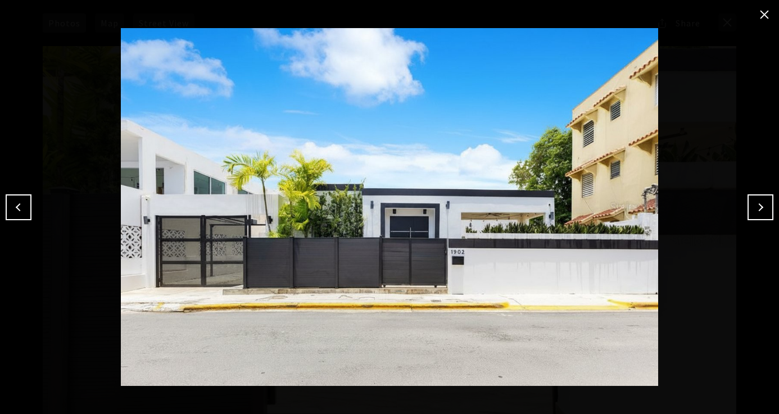
click at [757, 210] on button "Next" at bounding box center [761, 208] width 26 height 26
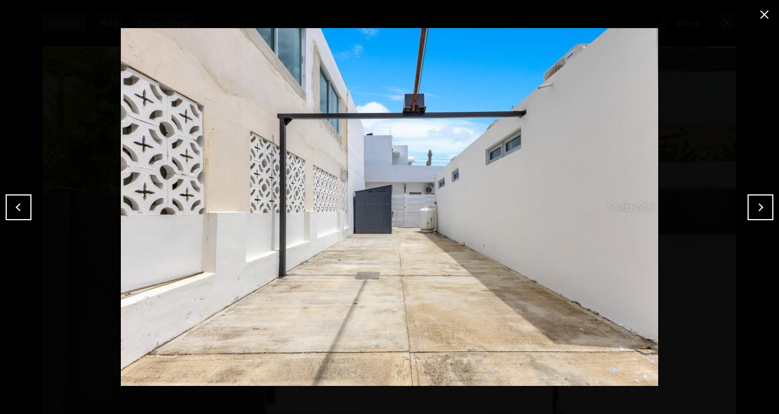
click at [757, 210] on button "Next" at bounding box center [761, 208] width 26 height 26
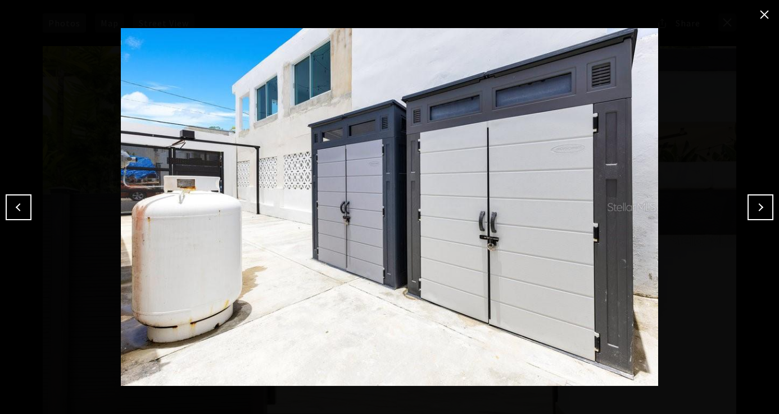
click at [757, 210] on button "Next" at bounding box center [761, 208] width 26 height 26
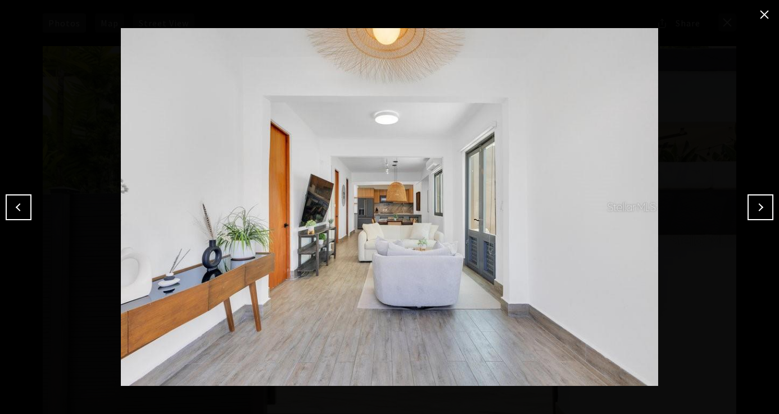
click at [757, 210] on button "Next" at bounding box center [761, 208] width 26 height 26
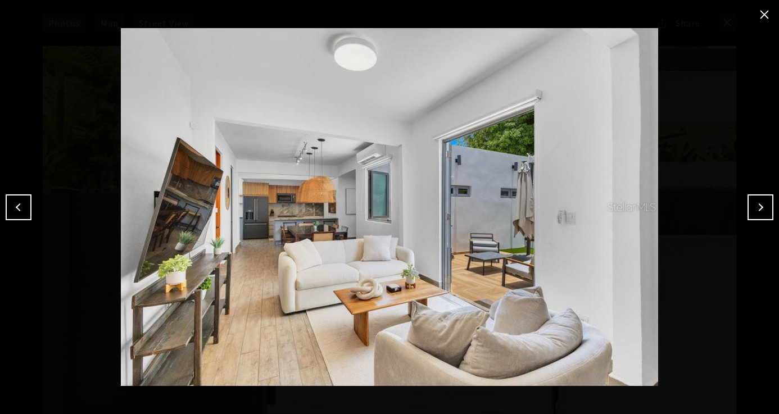
click at [757, 210] on button "Next" at bounding box center [761, 208] width 26 height 26
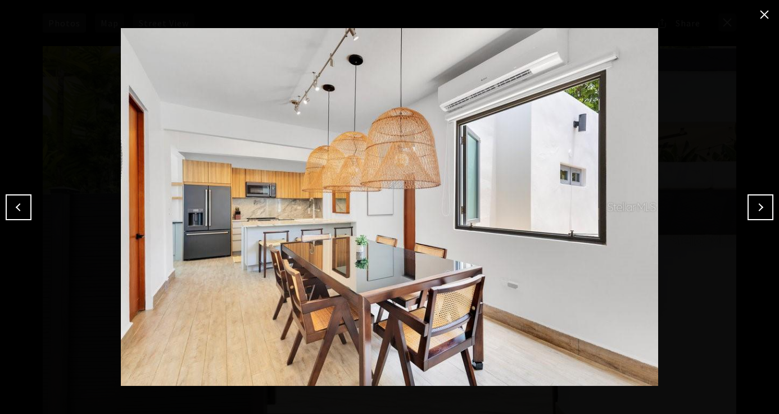
click at [757, 210] on button "Next" at bounding box center [761, 208] width 26 height 26
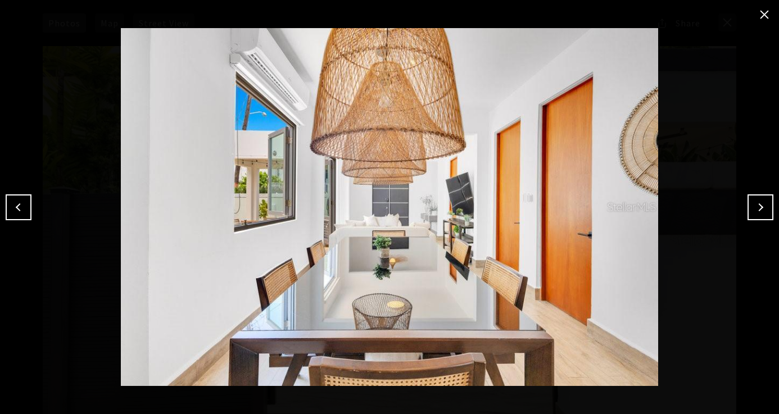
click at [757, 210] on button "Next" at bounding box center [761, 208] width 26 height 26
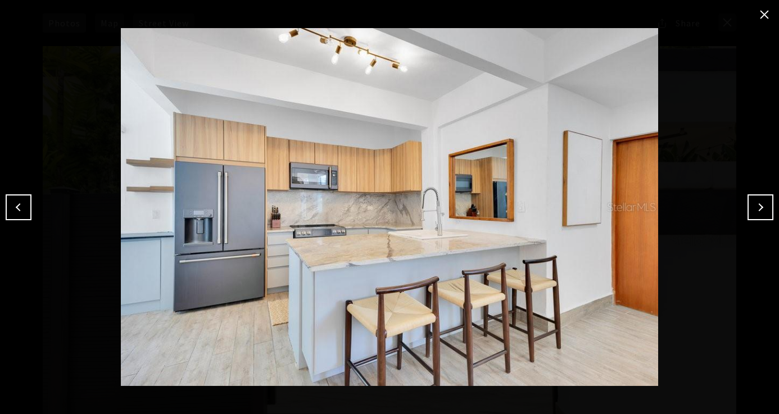
click at [757, 210] on button "Next" at bounding box center [761, 208] width 26 height 26
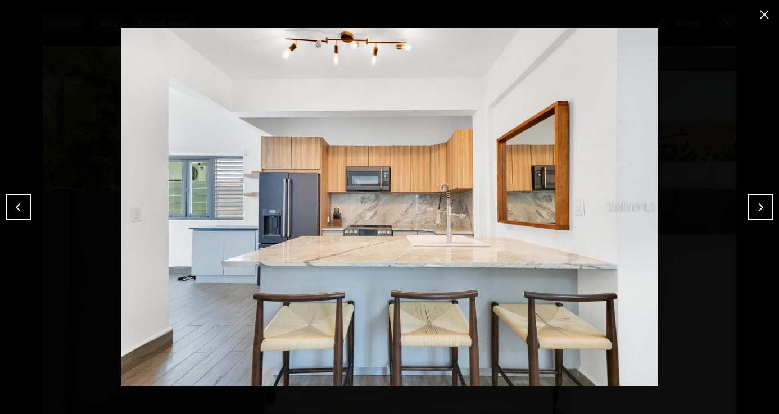
click at [757, 210] on button "Next" at bounding box center [761, 208] width 26 height 26
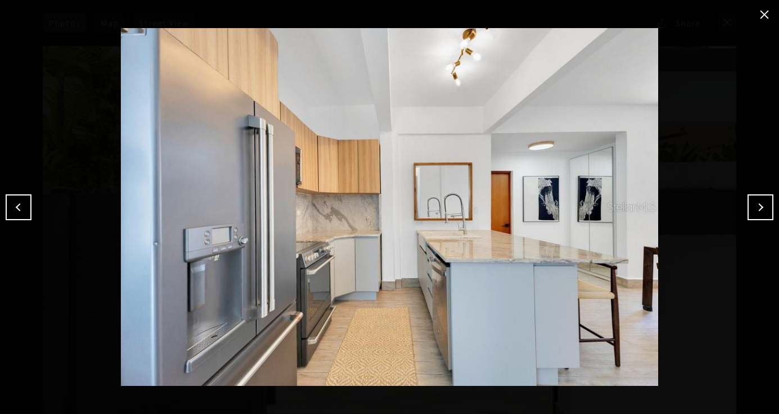
click at [757, 210] on button "Next" at bounding box center [761, 208] width 26 height 26
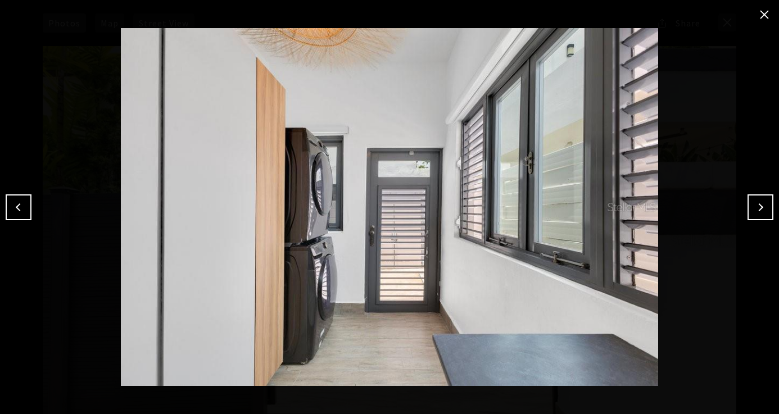
click at [757, 210] on button "Next" at bounding box center [761, 208] width 26 height 26
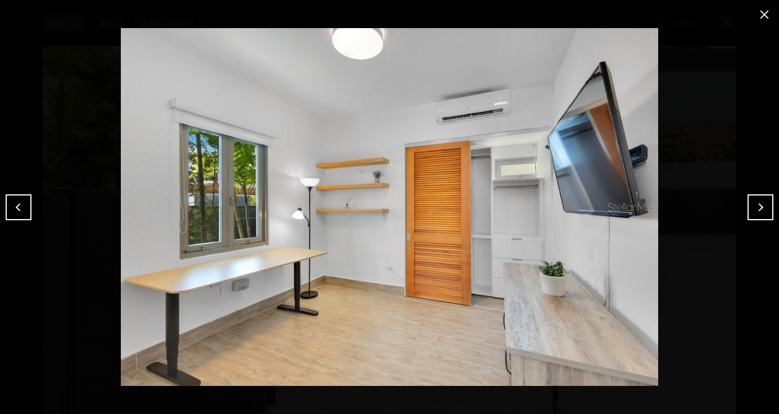
click at [757, 210] on button "Next" at bounding box center [761, 208] width 26 height 26
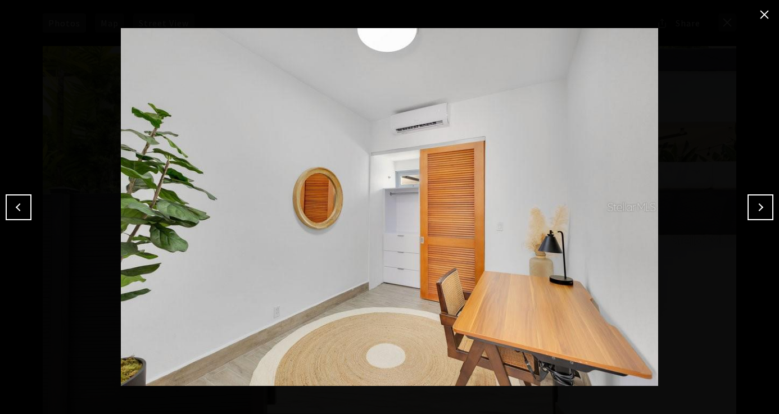
click at [757, 210] on button "Next" at bounding box center [761, 208] width 26 height 26
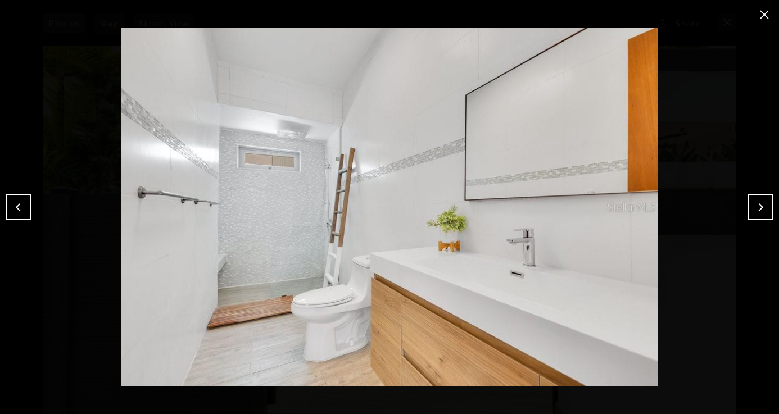
click at [757, 210] on button "Next" at bounding box center [761, 208] width 26 height 26
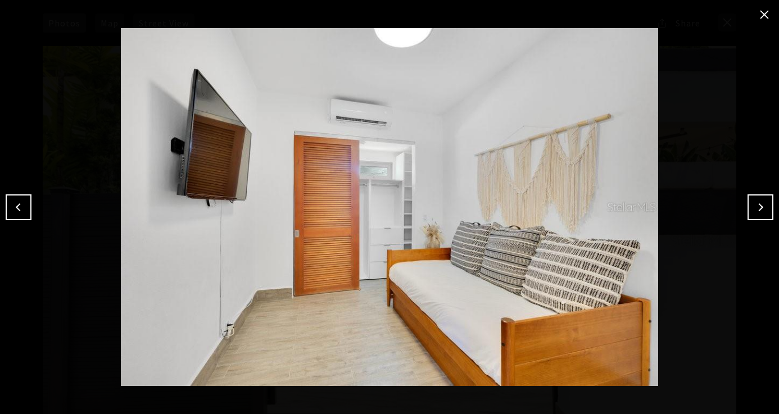
click at [757, 210] on button "Next" at bounding box center [761, 208] width 26 height 26
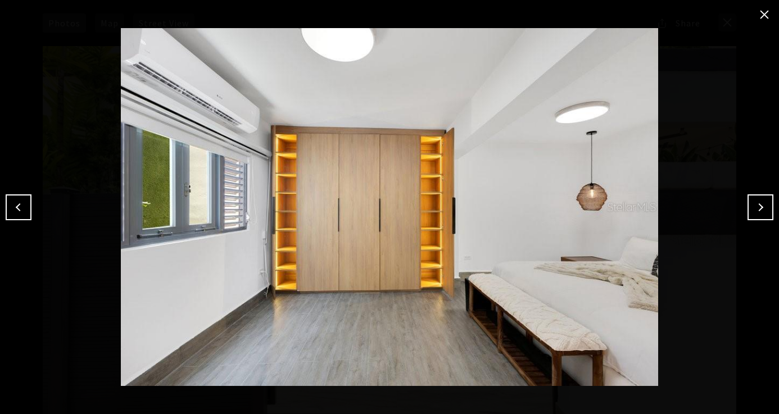
click at [757, 210] on button "Next" at bounding box center [761, 208] width 26 height 26
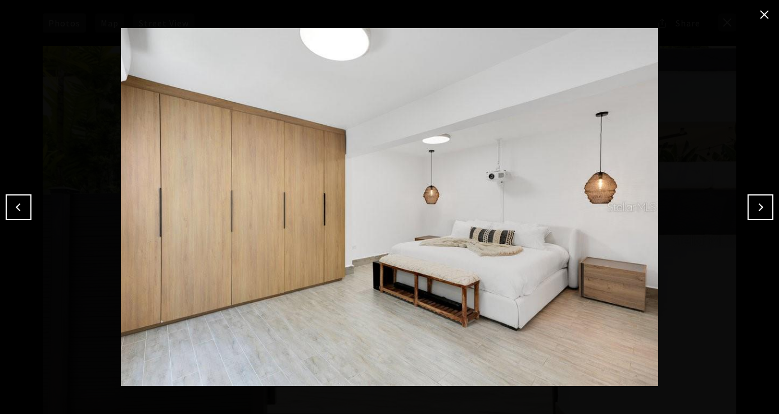
click at [757, 210] on button "Next" at bounding box center [761, 208] width 26 height 26
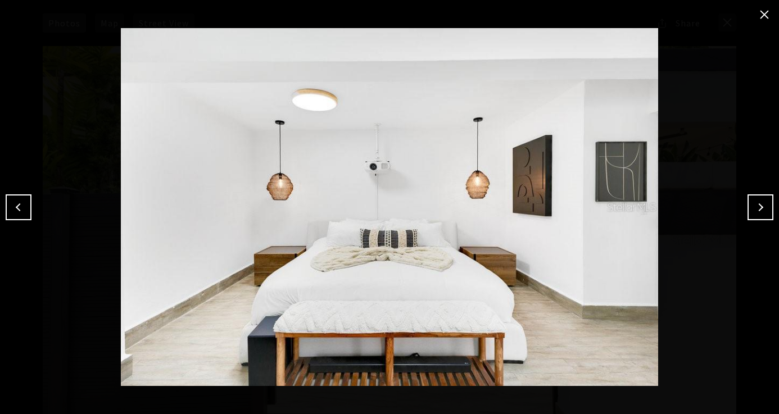
click at [757, 210] on button "Next" at bounding box center [761, 208] width 26 height 26
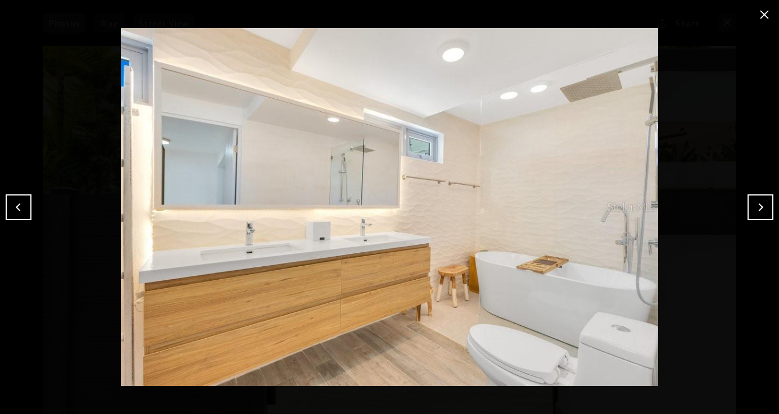
click at [757, 210] on button "Next" at bounding box center [761, 208] width 26 height 26
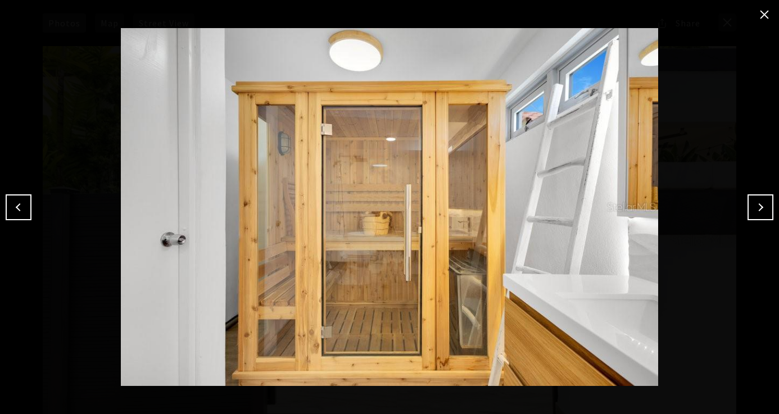
click at [757, 210] on button "Next" at bounding box center [761, 208] width 26 height 26
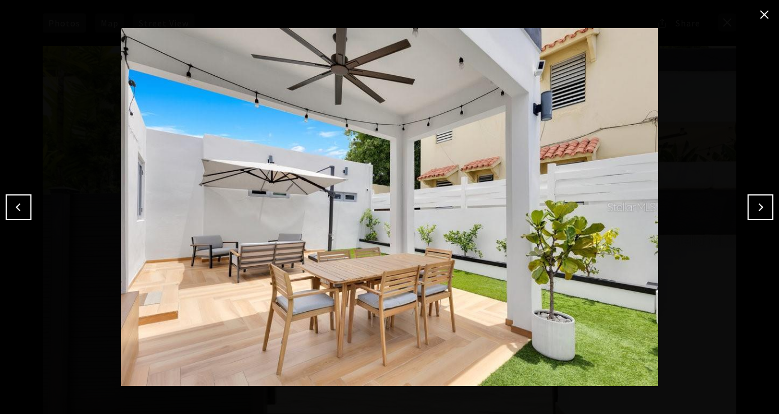
click at [21, 205] on button "Previous" at bounding box center [19, 208] width 26 height 26
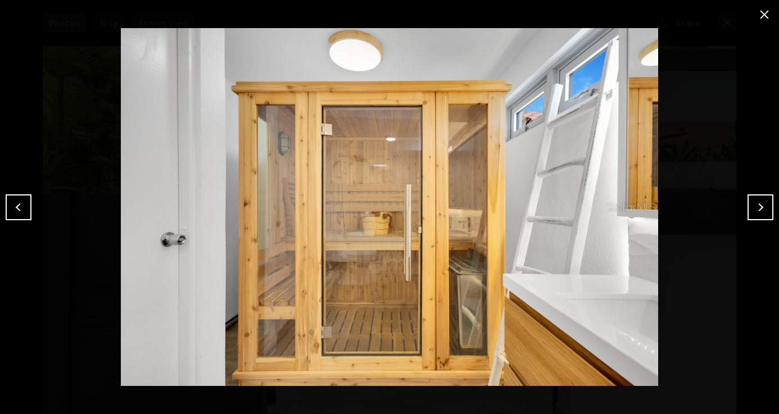
click at [752, 204] on button "Next" at bounding box center [761, 208] width 26 height 26
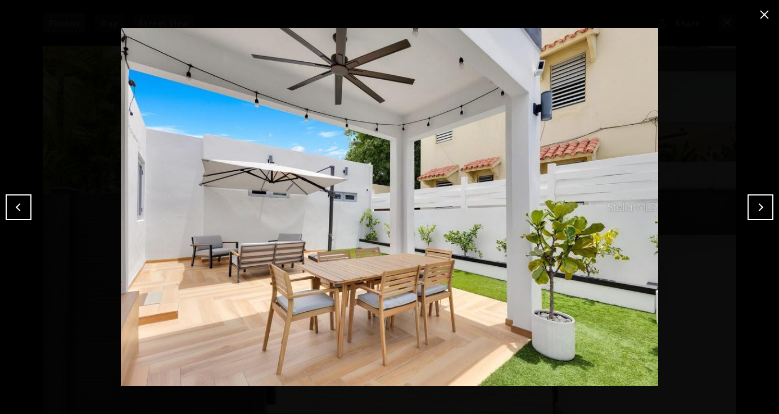
click at [752, 204] on button "Next" at bounding box center [761, 208] width 26 height 26
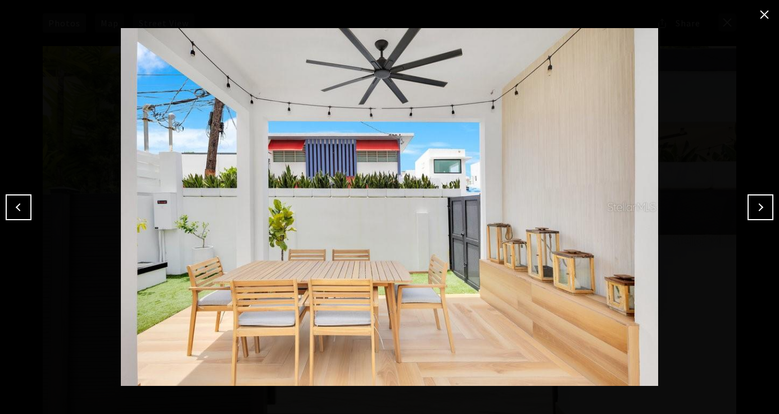
click at [752, 204] on button "Next" at bounding box center [761, 208] width 26 height 26
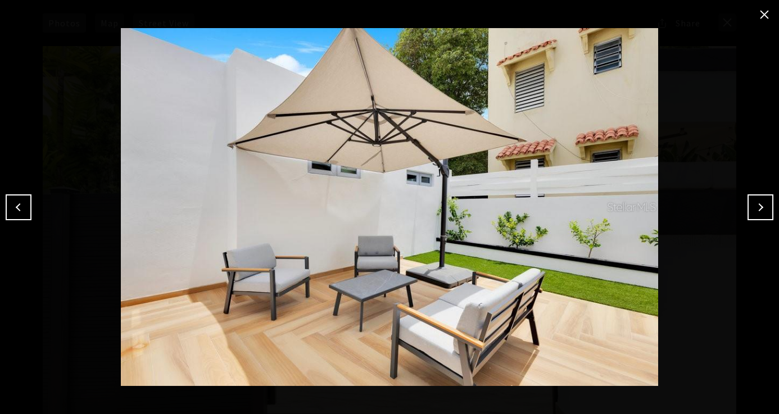
click at [752, 204] on button "Next" at bounding box center [761, 208] width 26 height 26
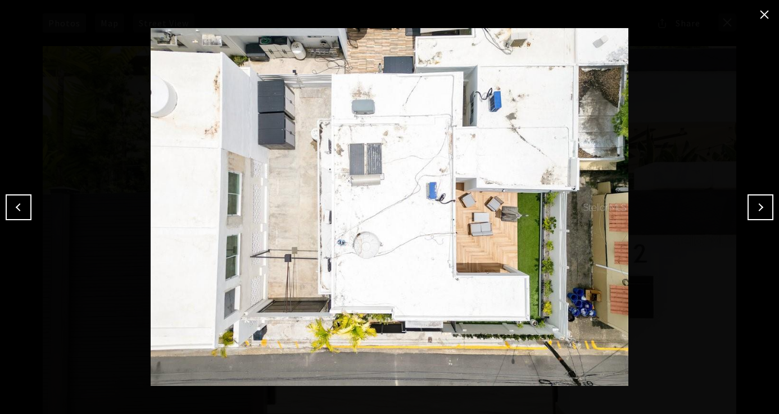
click at [752, 204] on button "Next" at bounding box center [761, 208] width 26 height 26
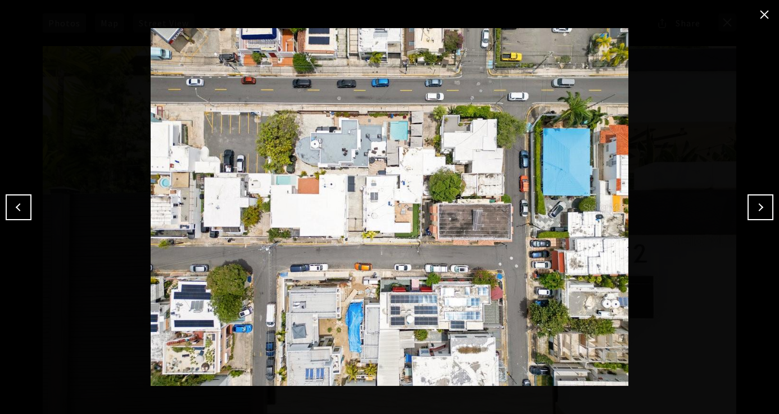
drag, startPoint x: 521, startPoint y: 94, endPoint x: 628, endPoint y: -8, distance: 148.0
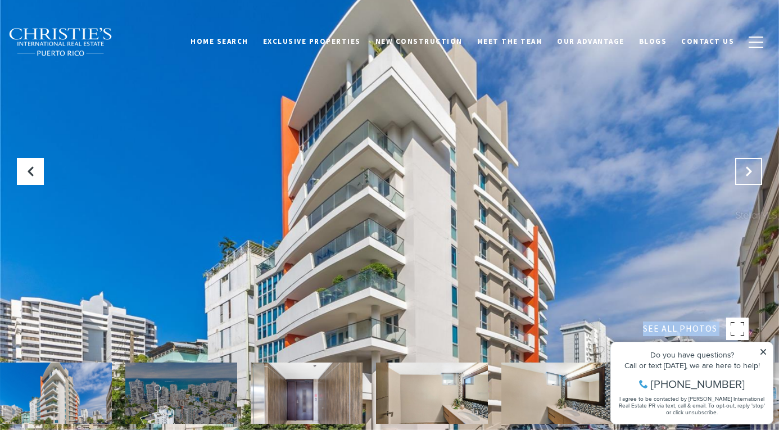
click at [749, 161] on button "Next Slide" at bounding box center [749, 171] width 27 height 27
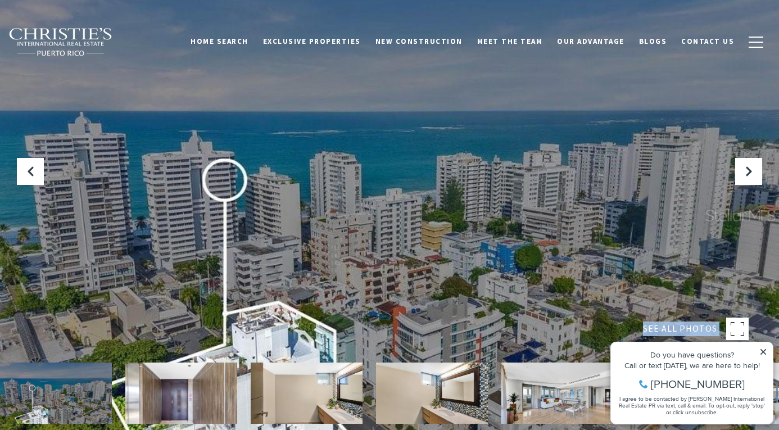
drag, startPoint x: 749, startPoint y: 161, endPoint x: 504, endPoint y: 175, distance: 245.6
click at [504, 175] on div "SEE ALL PHOTOS" at bounding box center [389, 287] width 779 height 574
click at [504, 175] on div at bounding box center [389, 215] width 779 height 430
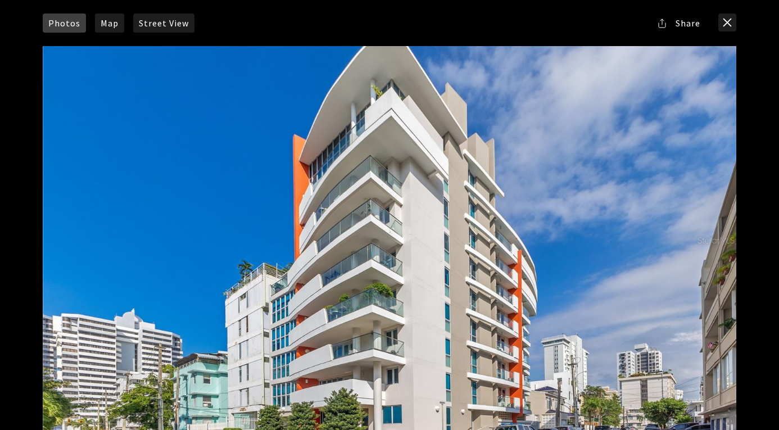
click at [714, 261] on div at bounding box center [390, 240] width 694 height 389
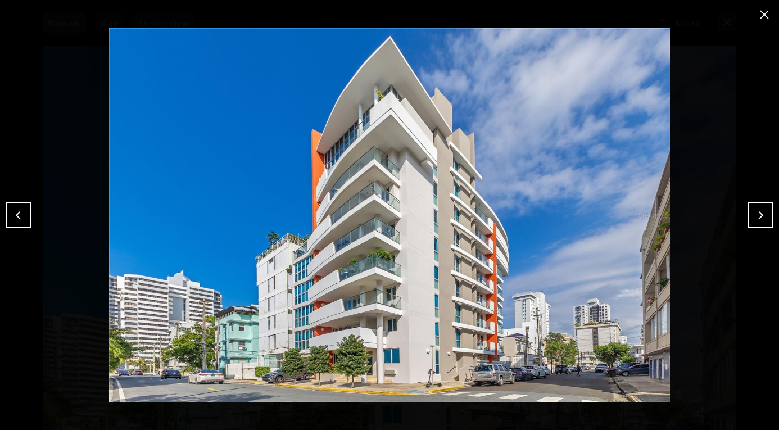
click at [748, 213] on button "Next" at bounding box center [761, 215] width 26 height 26
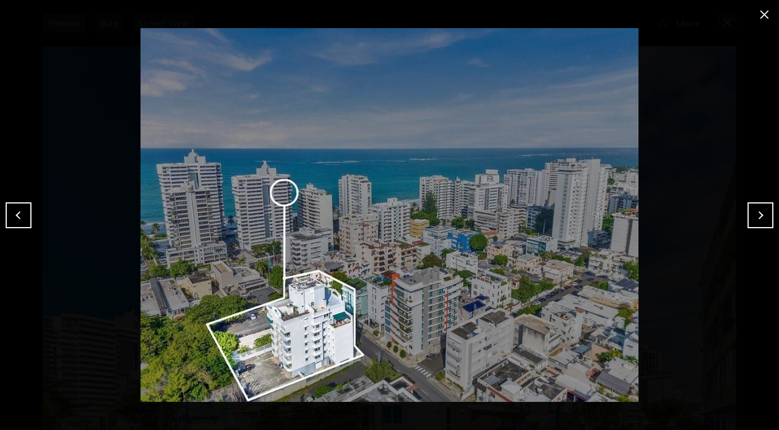
click at [748, 213] on button "Next" at bounding box center [761, 215] width 26 height 26
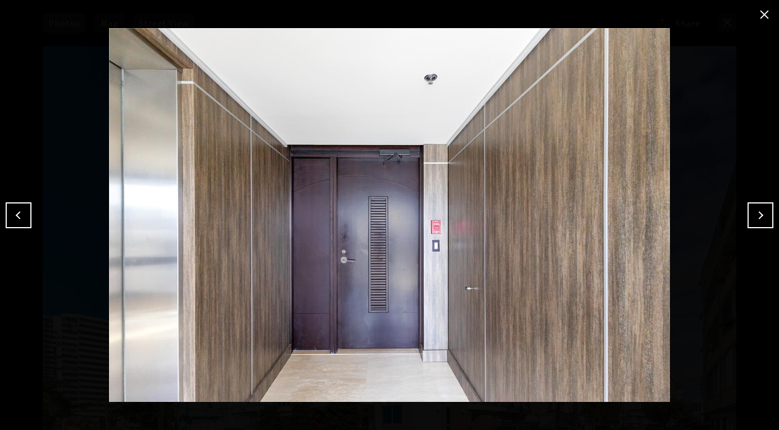
click at [748, 213] on button "Next" at bounding box center [761, 215] width 26 height 26
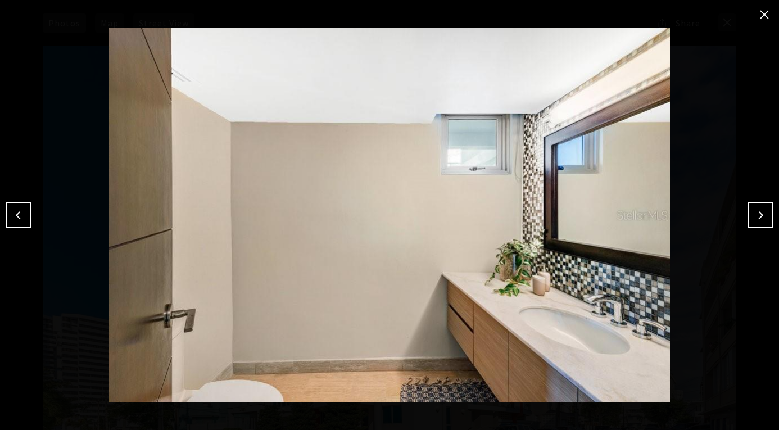
click at [748, 213] on button "Next" at bounding box center [761, 215] width 26 height 26
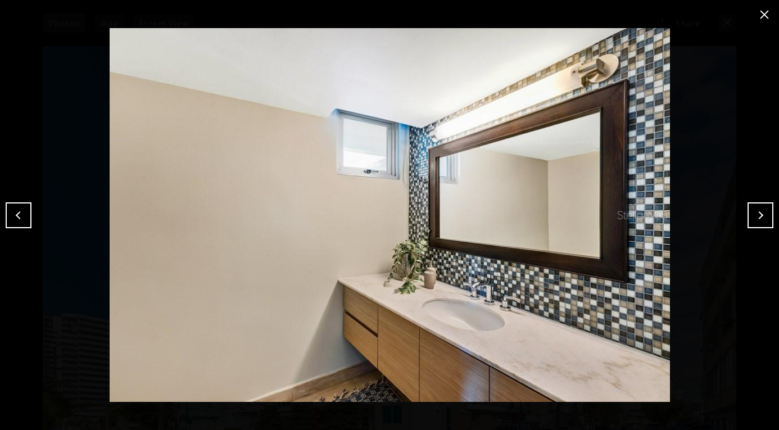
click at [748, 213] on button "Next" at bounding box center [761, 215] width 26 height 26
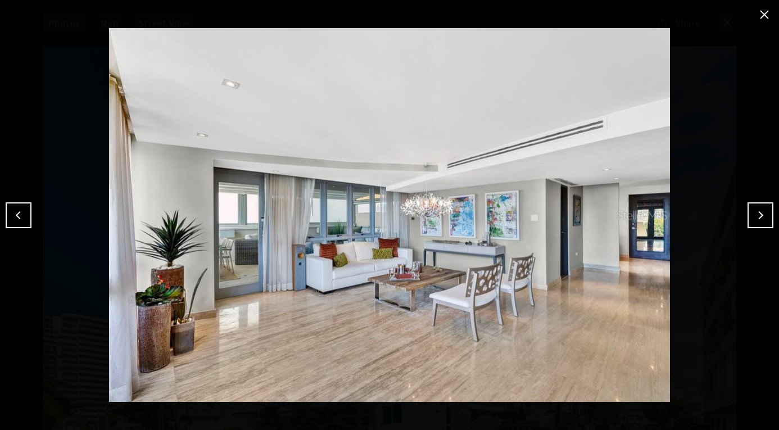
click at [748, 213] on button "Next" at bounding box center [761, 215] width 26 height 26
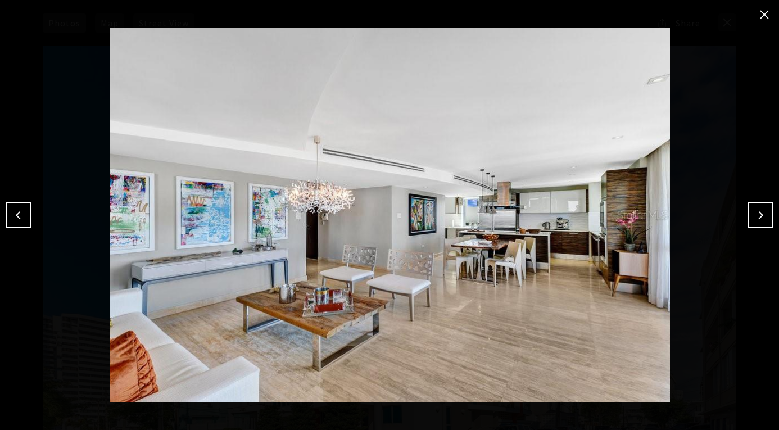
click at [748, 213] on button "Next" at bounding box center [761, 215] width 26 height 26
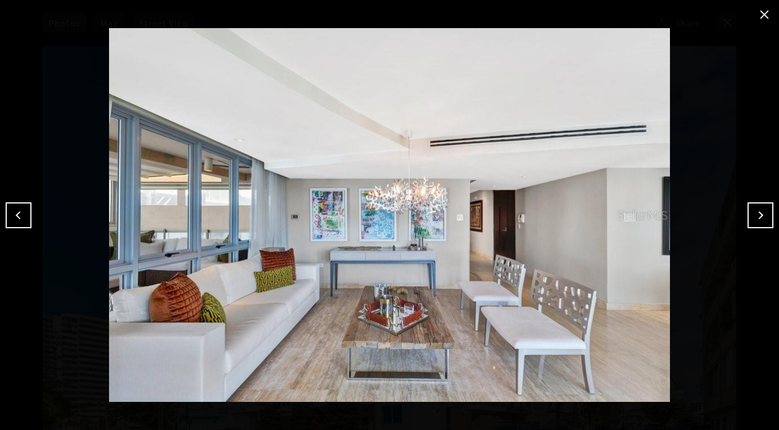
click at [748, 213] on button "Next" at bounding box center [761, 215] width 26 height 26
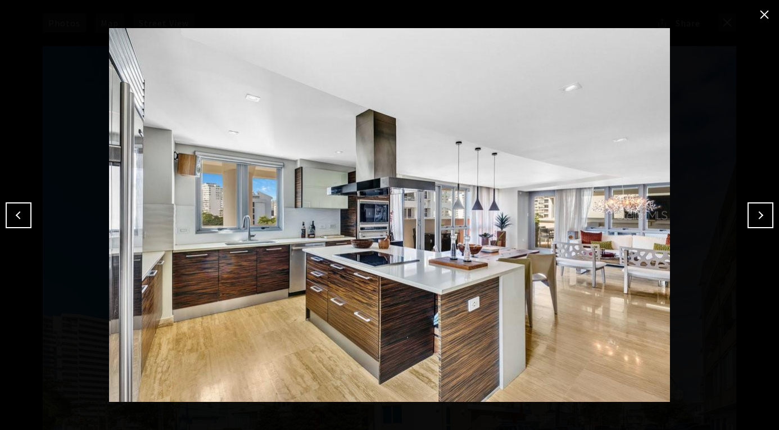
click at [748, 213] on button "Next" at bounding box center [761, 215] width 26 height 26
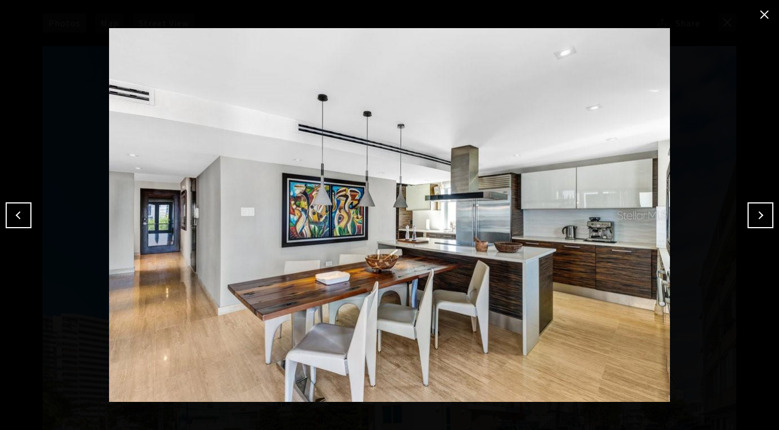
click at [748, 213] on button "Next" at bounding box center [761, 215] width 26 height 26
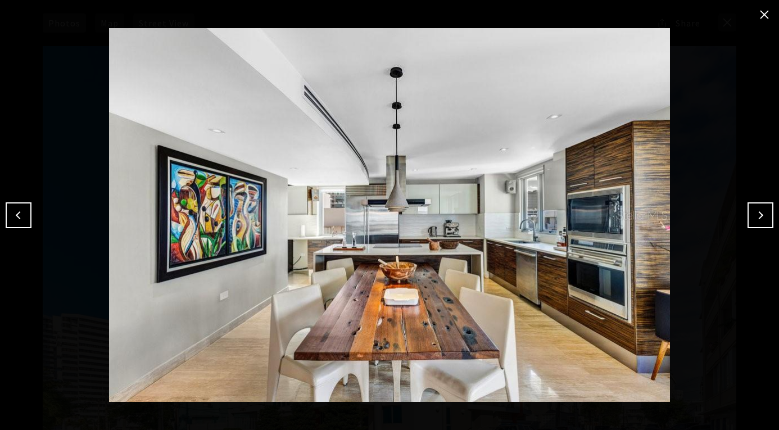
click at [748, 213] on button "Next" at bounding box center [761, 215] width 26 height 26
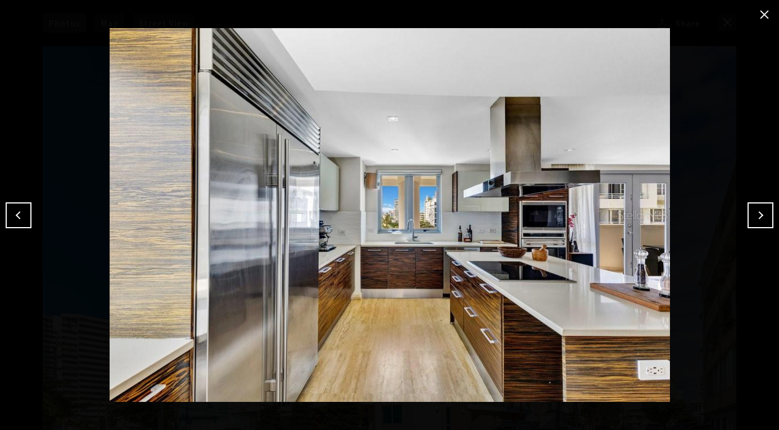
click at [748, 213] on button "Next" at bounding box center [761, 215] width 26 height 26
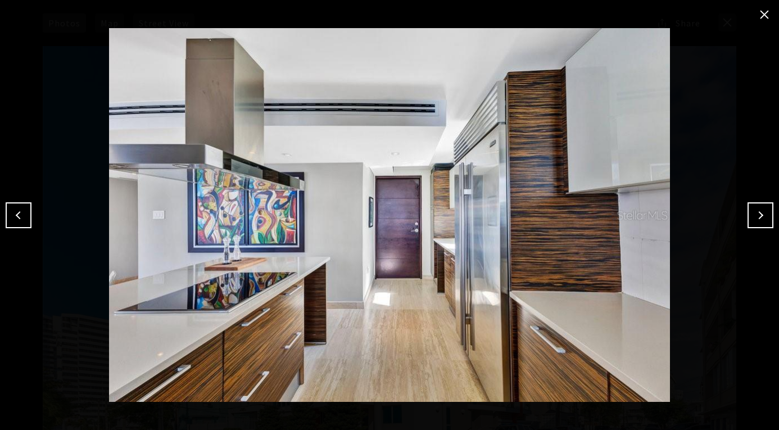
click at [748, 213] on button "Next" at bounding box center [761, 215] width 26 height 26
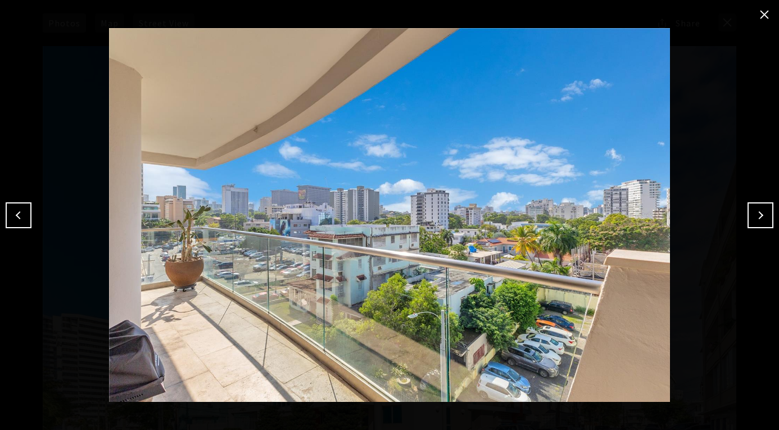
click at [748, 213] on button "Next" at bounding box center [761, 215] width 26 height 26
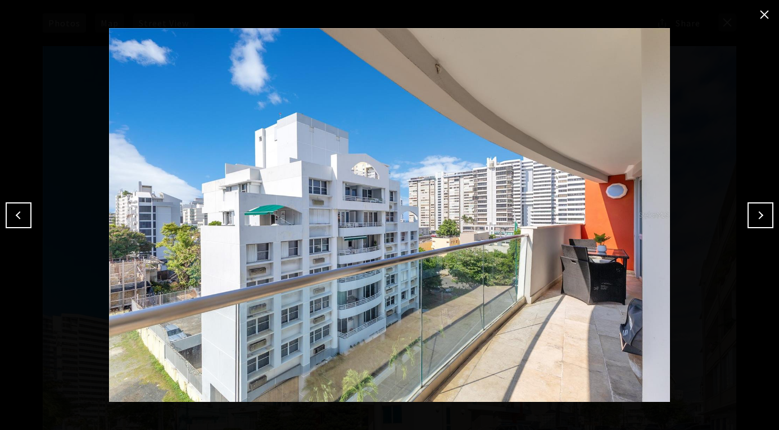
click at [748, 213] on button "Next" at bounding box center [761, 215] width 26 height 26
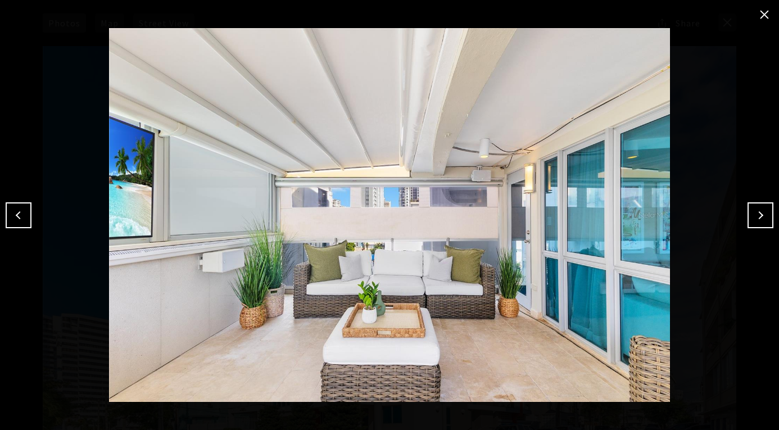
click at [748, 213] on button "Next" at bounding box center [761, 215] width 26 height 26
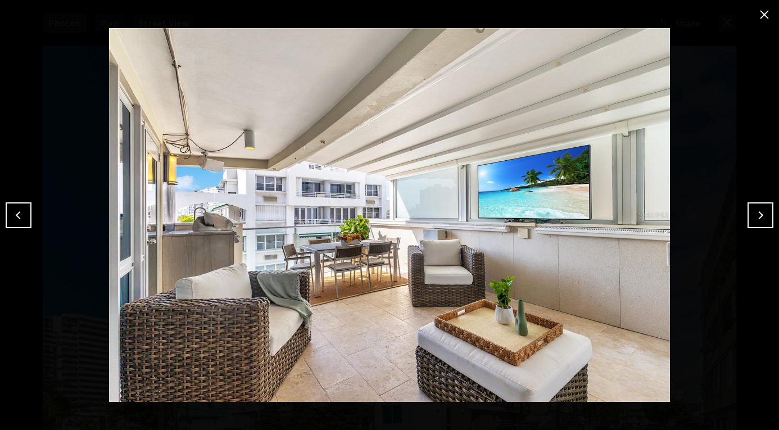
click at [748, 213] on button "Next" at bounding box center [761, 215] width 26 height 26
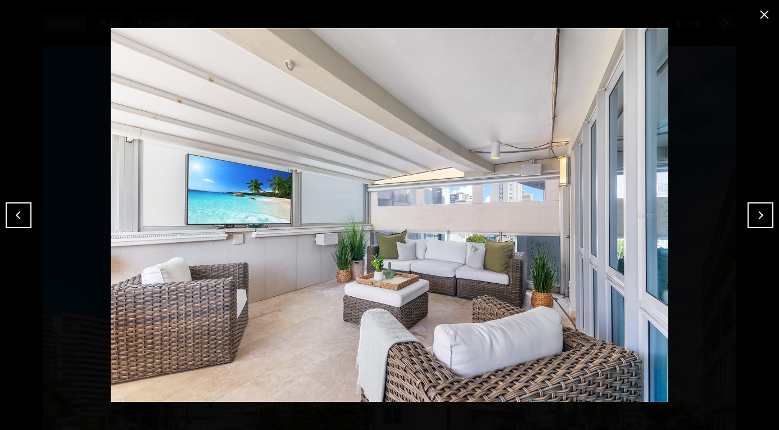
click at [748, 213] on button "Next" at bounding box center [761, 215] width 26 height 26
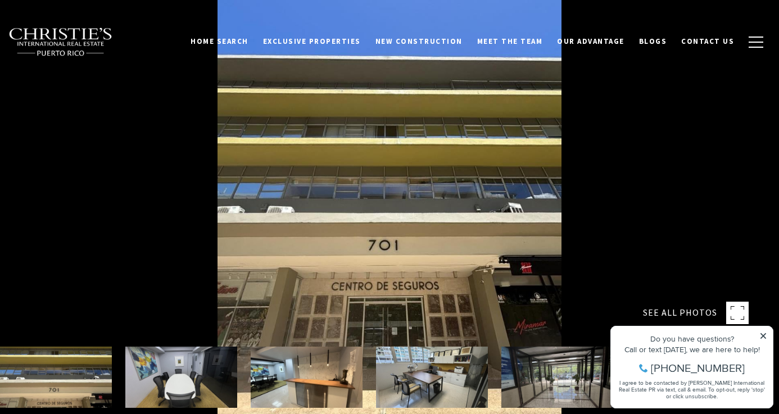
click at [467, 228] on div at bounding box center [389, 207] width 779 height 414
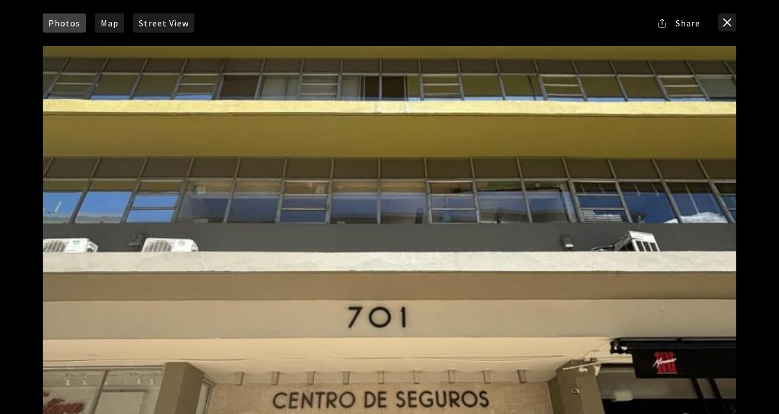
click at [467, 228] on div at bounding box center [390, 240] width 694 height 389
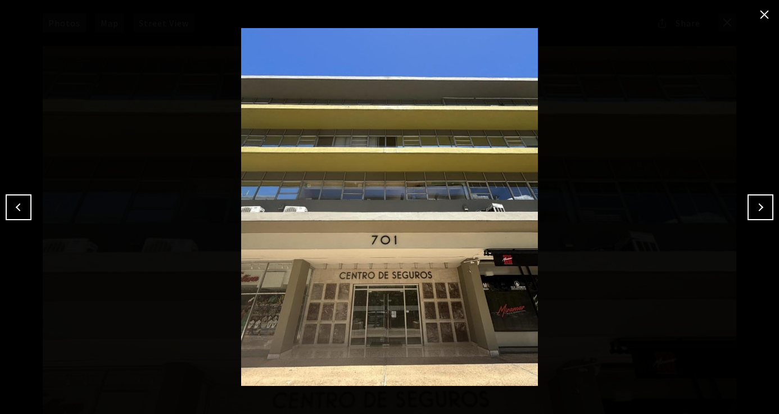
click at [765, 210] on button "Next" at bounding box center [761, 208] width 26 height 26
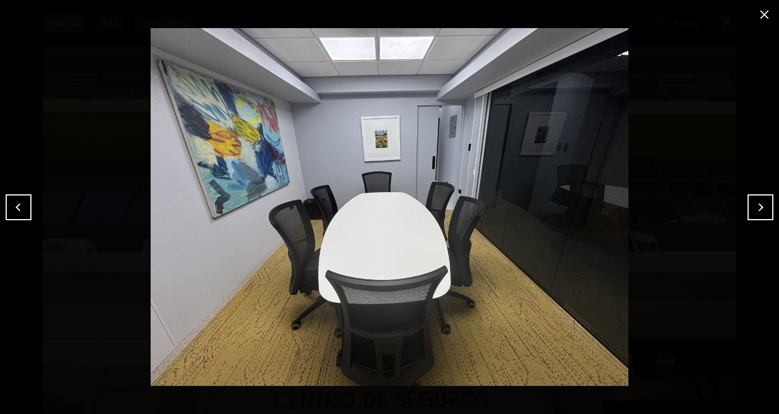
click at [765, 210] on button "Next" at bounding box center [761, 208] width 26 height 26
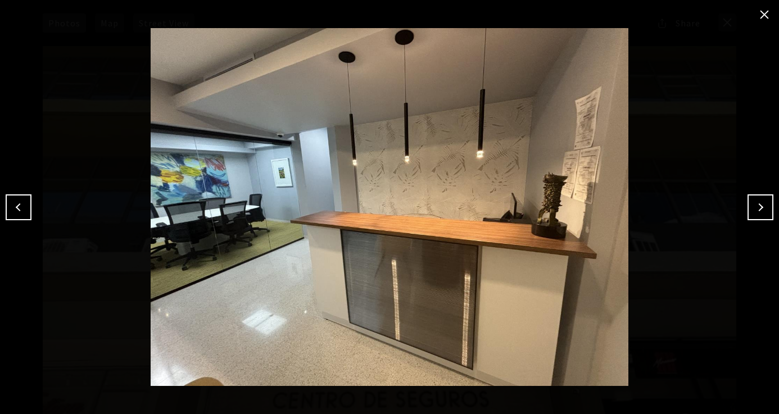
click at [765, 210] on button "Next" at bounding box center [761, 208] width 26 height 26
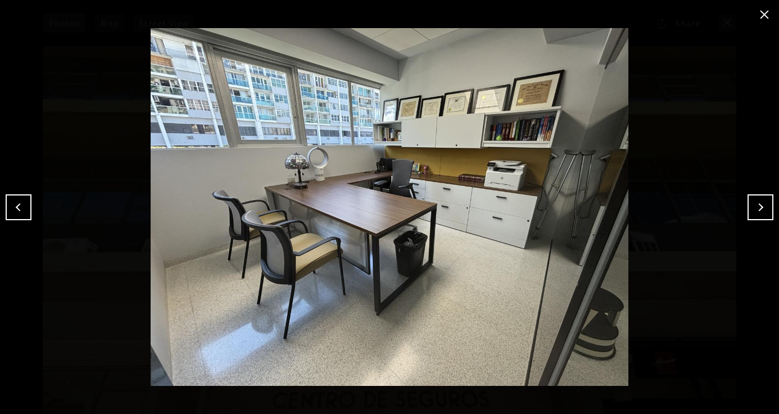
click at [765, 210] on button "Next" at bounding box center [761, 208] width 26 height 26
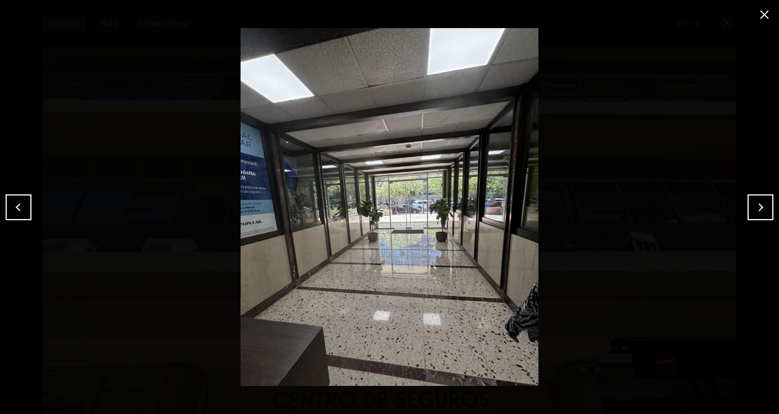
click at [765, 210] on button "Next" at bounding box center [761, 208] width 26 height 26
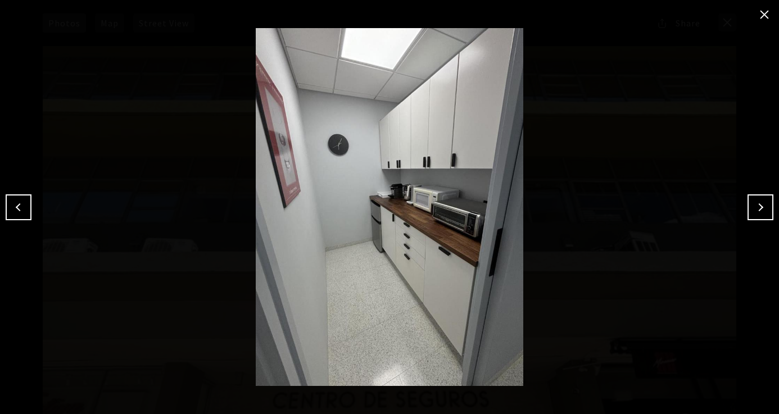
click at [765, 210] on button "Next" at bounding box center [761, 208] width 26 height 26
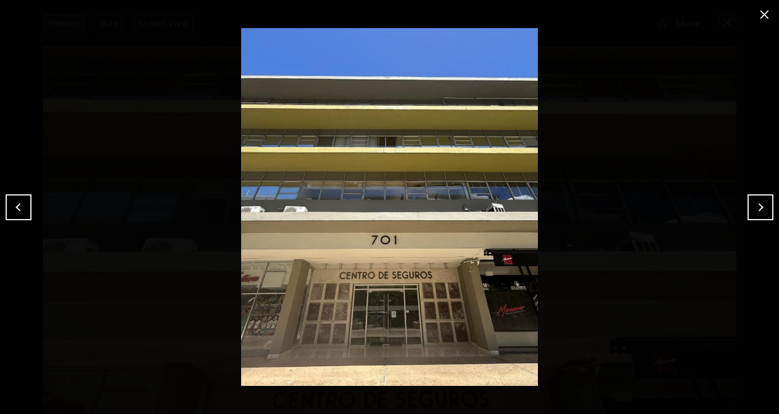
click at [765, 210] on button "Next" at bounding box center [761, 208] width 26 height 26
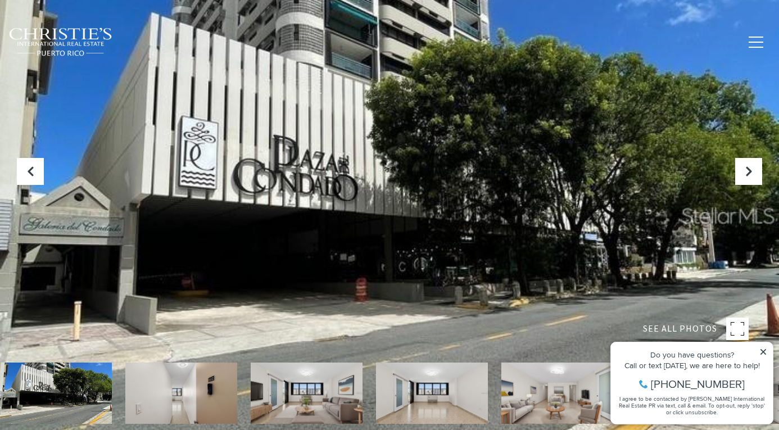
click at [426, 191] on div at bounding box center [389, 215] width 779 height 430
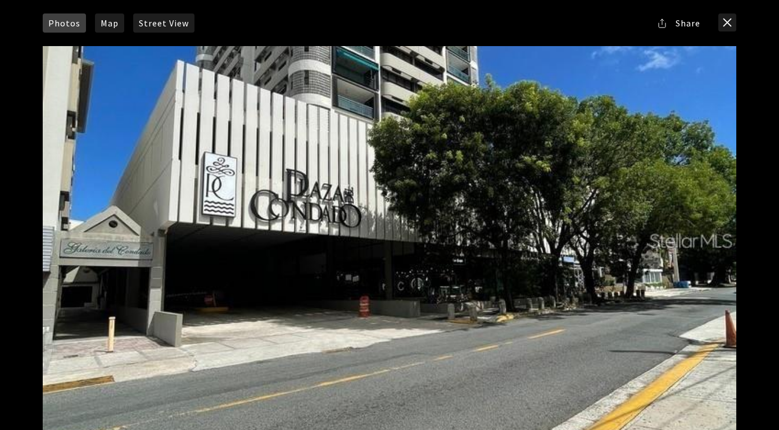
click at [426, 191] on div at bounding box center [390, 240] width 694 height 389
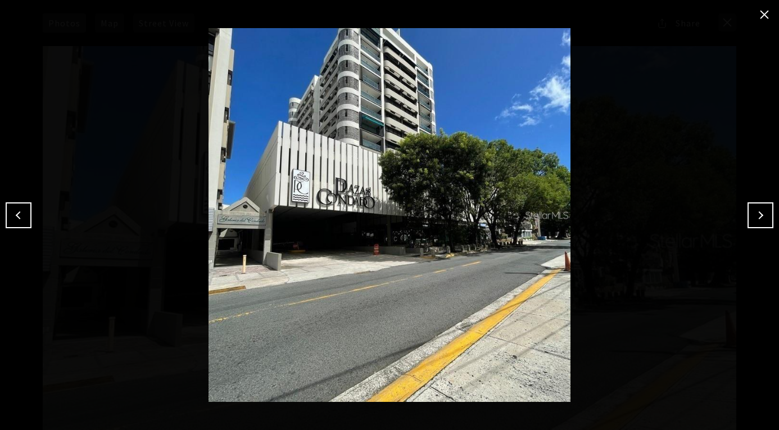
click at [760, 210] on button "Next" at bounding box center [761, 215] width 26 height 26
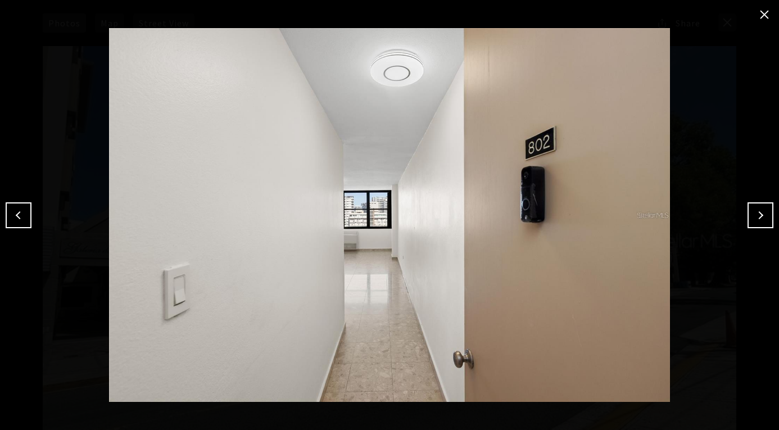
click at [761, 210] on button "Next" at bounding box center [761, 215] width 26 height 26
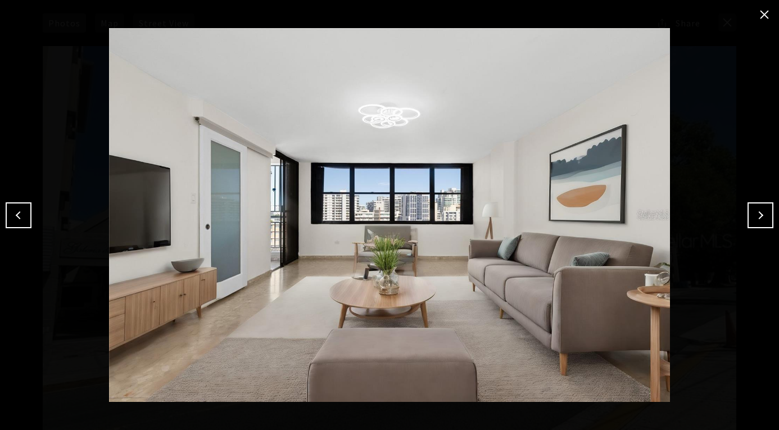
click at [761, 210] on button "Next" at bounding box center [761, 215] width 26 height 26
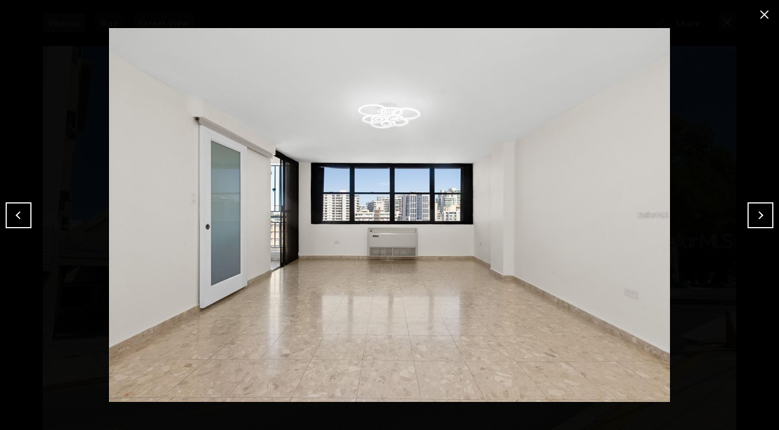
click at [761, 210] on button "Next" at bounding box center [761, 215] width 26 height 26
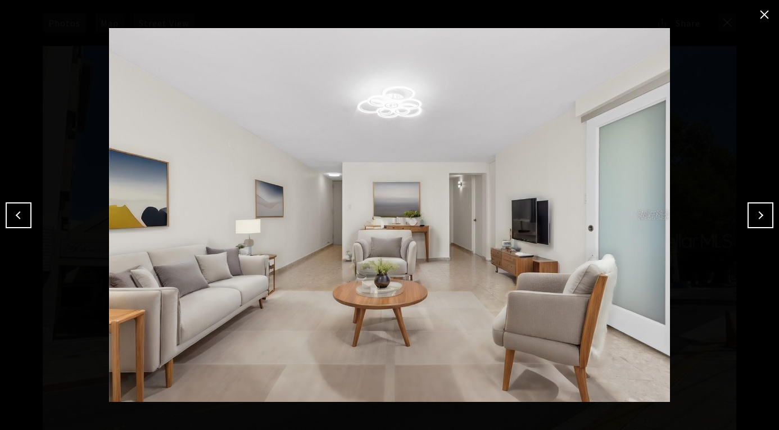
click at [761, 210] on button "Next" at bounding box center [761, 215] width 26 height 26
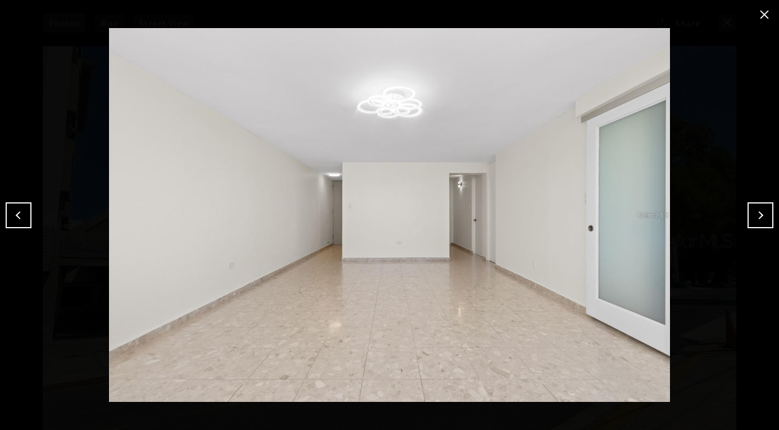
click at [761, 210] on button "Next" at bounding box center [761, 215] width 26 height 26
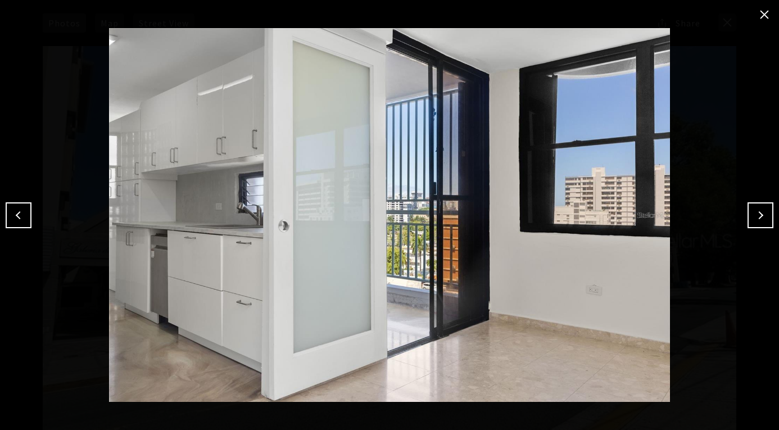
click at [761, 210] on button "Next" at bounding box center [761, 215] width 26 height 26
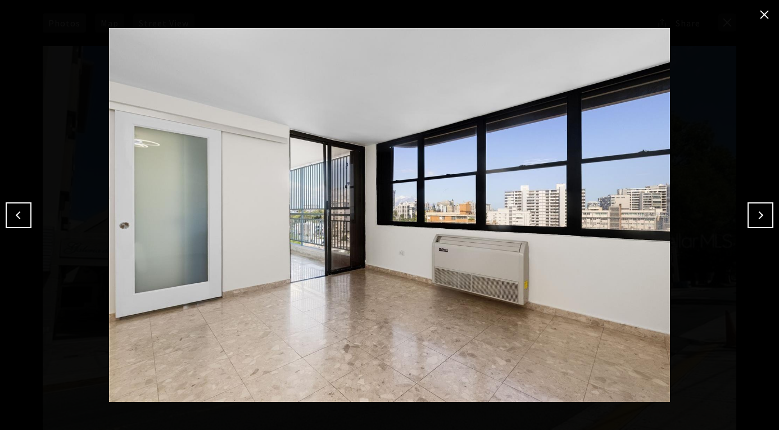
click at [761, 210] on button "Next" at bounding box center [761, 215] width 26 height 26
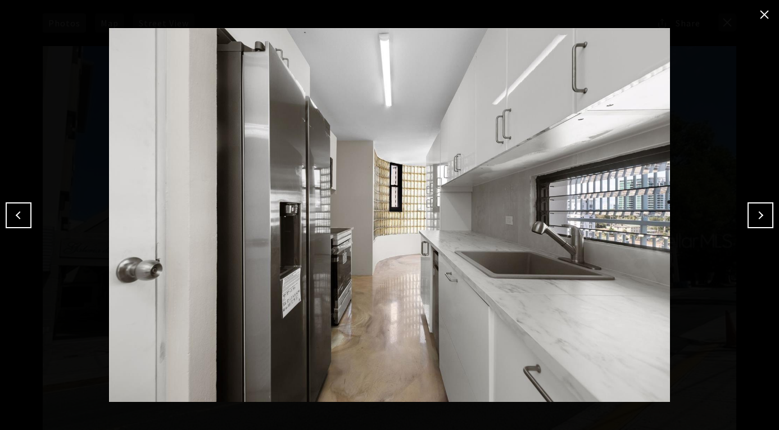
click at [761, 210] on button "Next" at bounding box center [761, 215] width 26 height 26
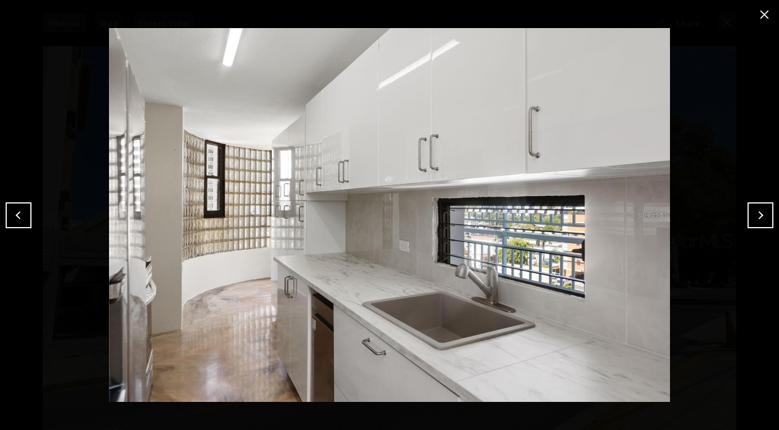
click at [761, 210] on button "Next" at bounding box center [761, 215] width 26 height 26
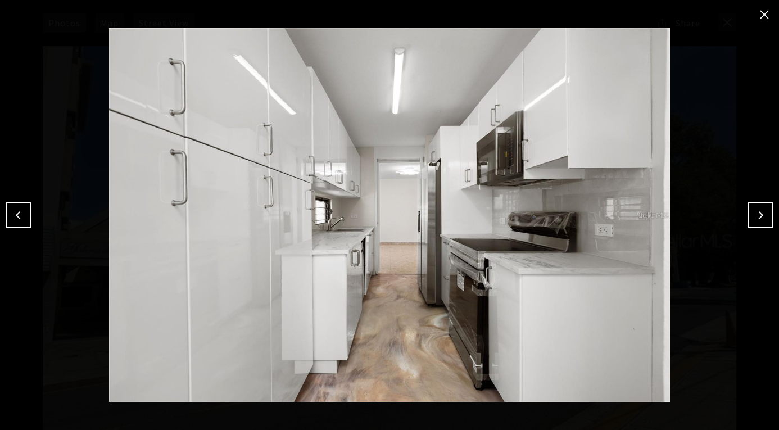
click at [761, 210] on button "Next" at bounding box center [761, 215] width 26 height 26
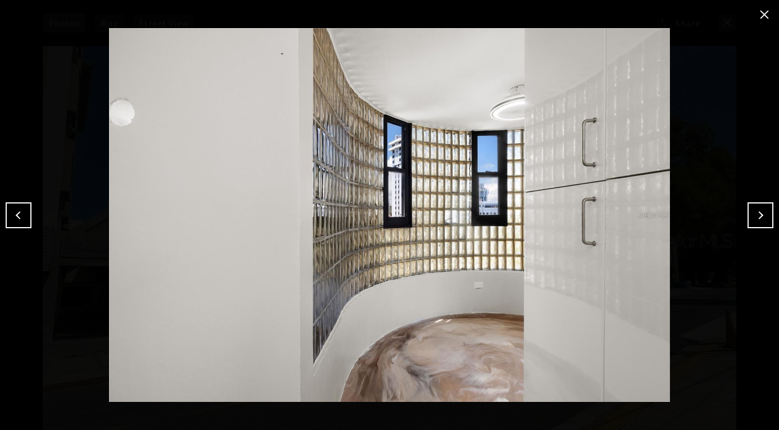
click at [761, 210] on button "Next" at bounding box center [761, 215] width 26 height 26
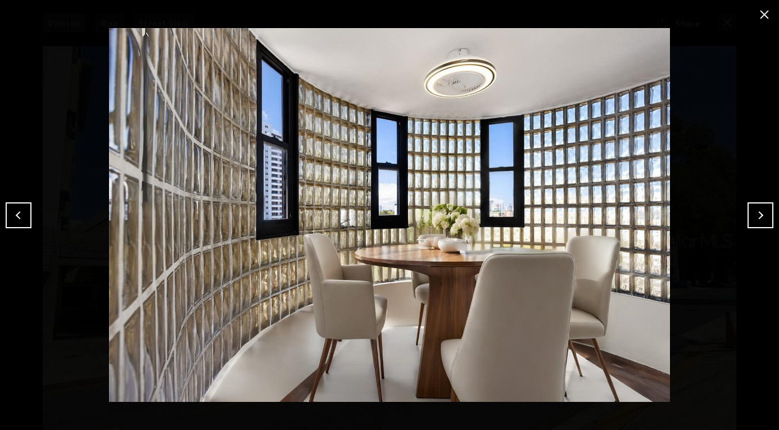
click at [761, 210] on button "Next" at bounding box center [761, 215] width 26 height 26
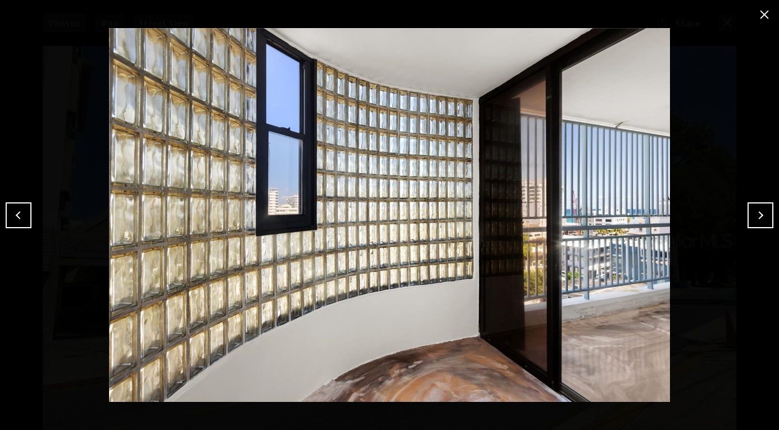
click at [761, 210] on button "Next" at bounding box center [761, 215] width 26 height 26
